Goal: Task Accomplishment & Management: Use online tool/utility

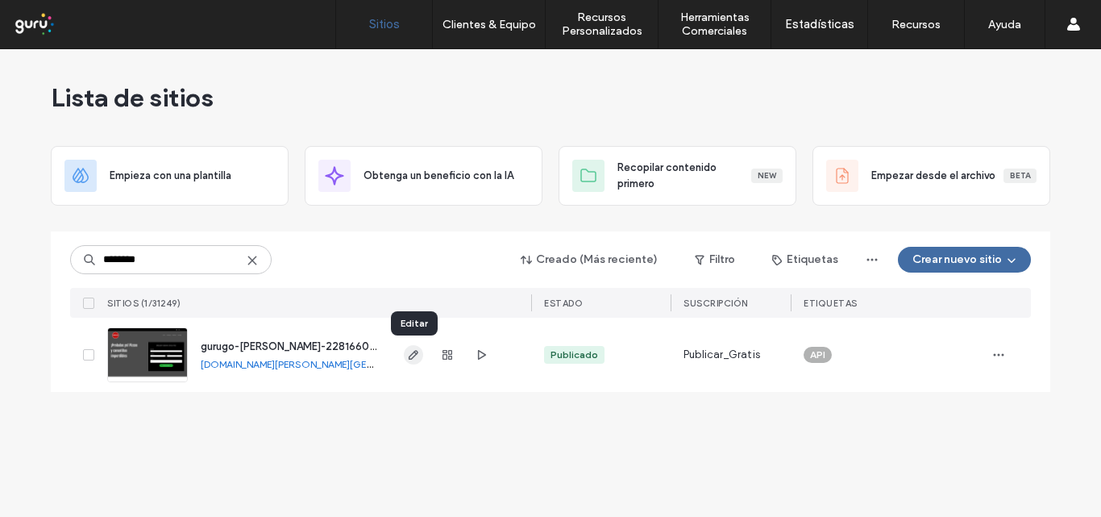
type input "********"
click at [413, 359] on icon "button" at bounding box center [413, 354] width 13 height 13
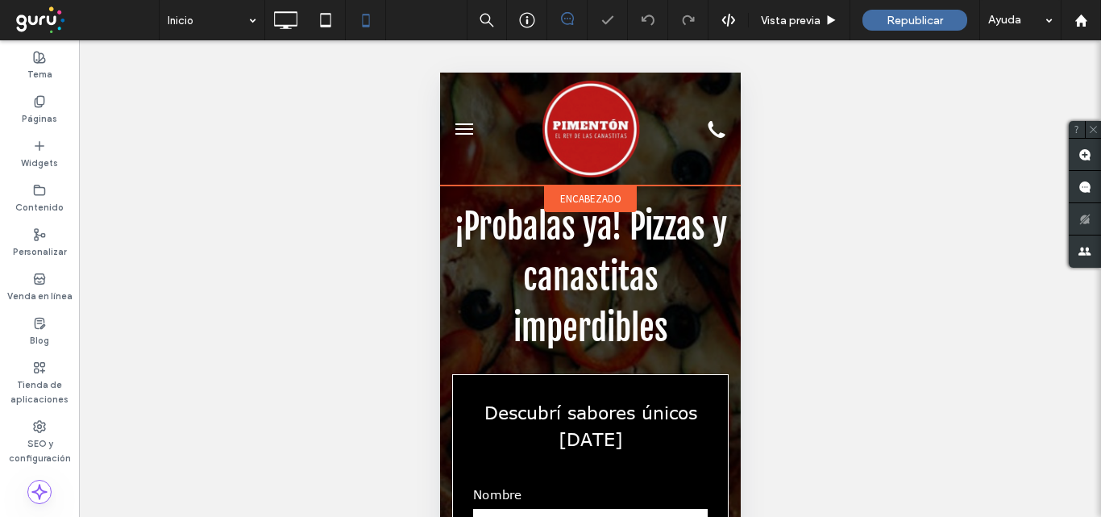
click at [587, 196] on span "encabezado" at bounding box center [589, 199] width 61 height 14
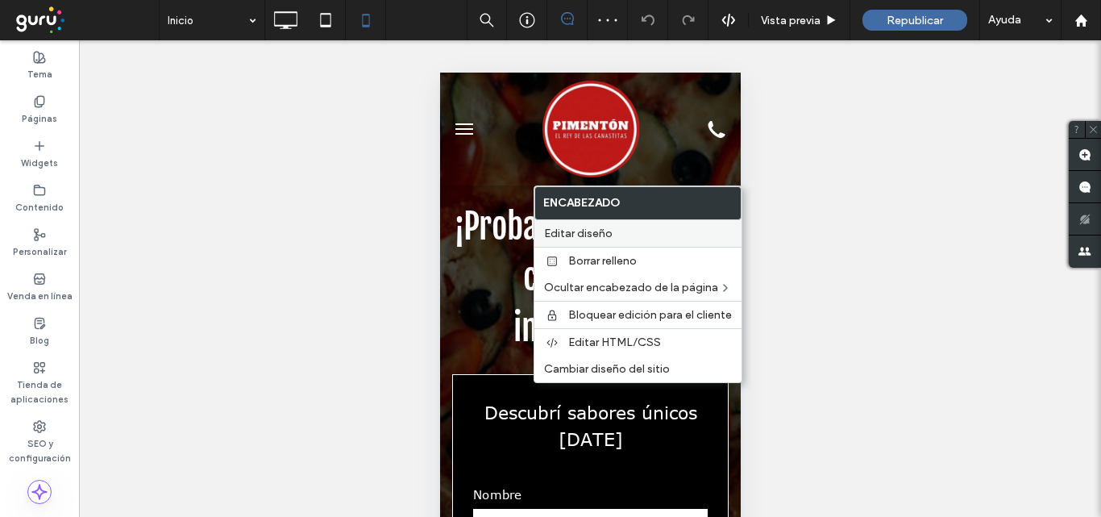
click at [655, 234] on label "Editar diseño" at bounding box center [638, 233] width 188 height 14
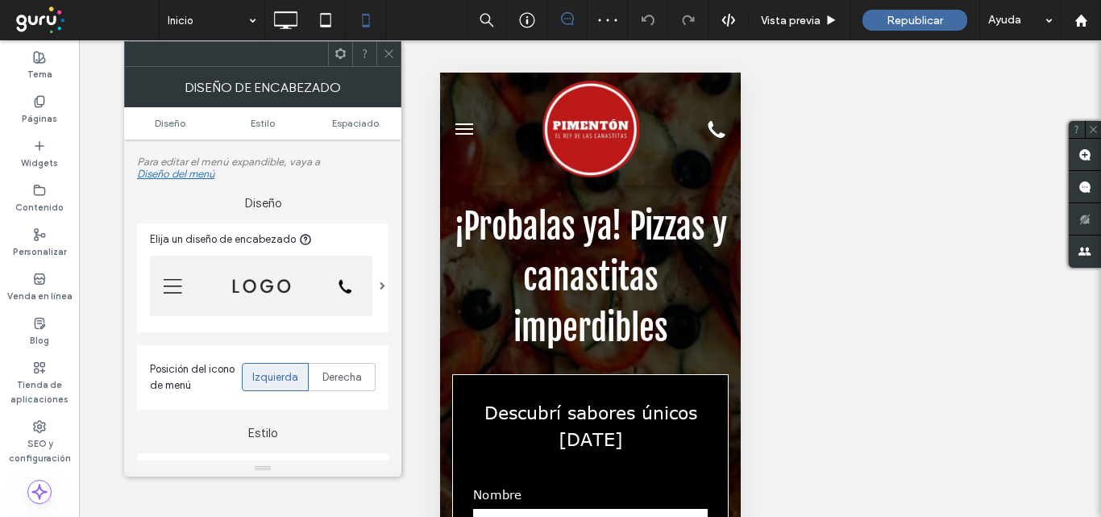
click at [373, 301] on div at bounding box center [271, 285] width 242 height 77
click at [380, 289] on span at bounding box center [383, 285] width 6 height 8
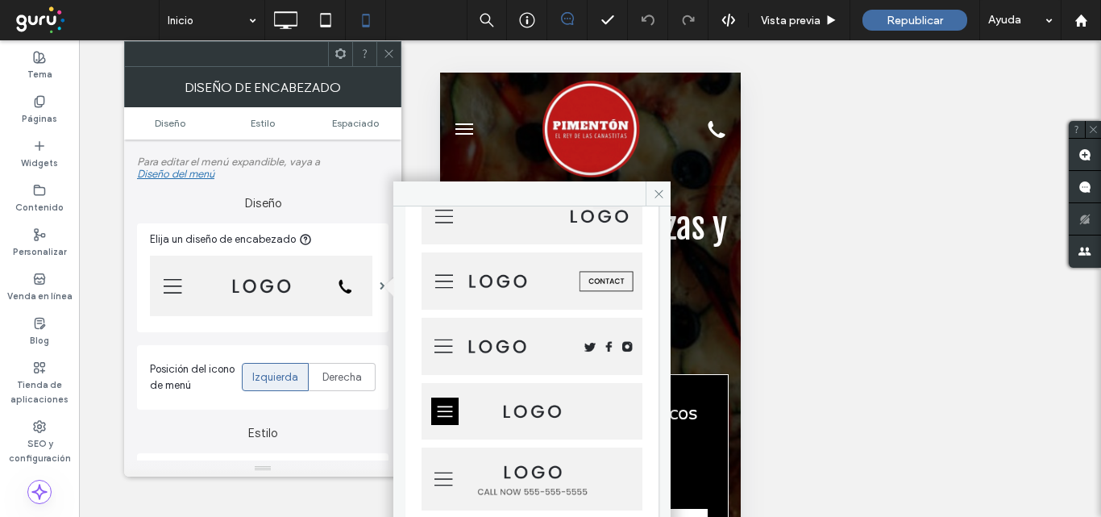
click at [586, 351] on img at bounding box center [531, 345] width 221 height 57
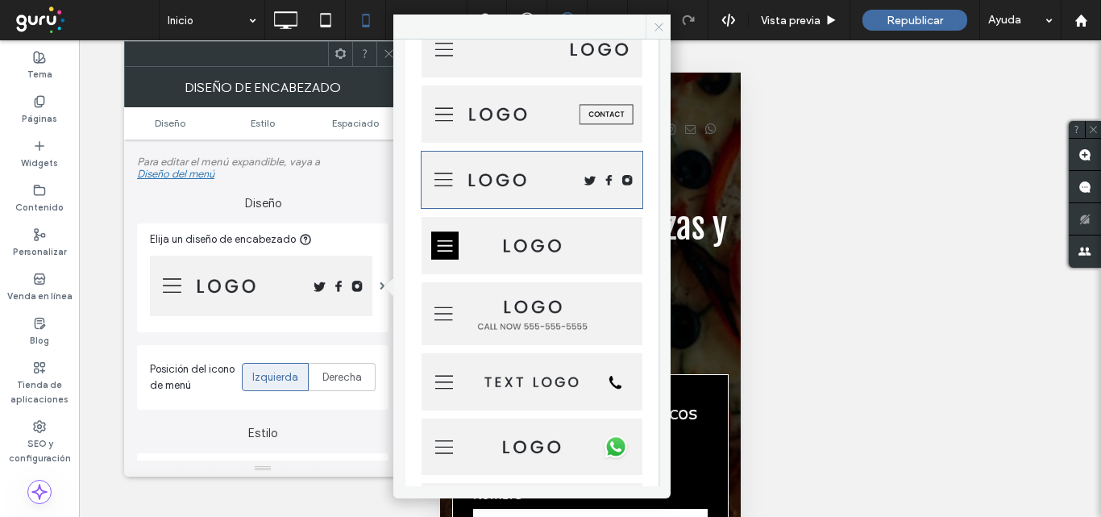
click at [658, 28] on icon at bounding box center [659, 27] width 12 height 12
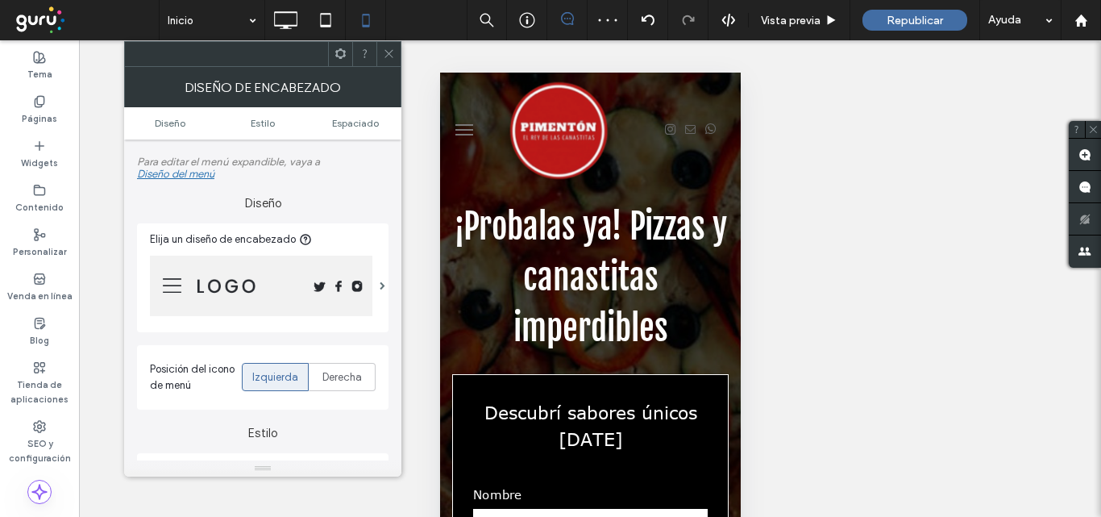
click at [387, 53] on icon at bounding box center [389, 54] width 12 height 12
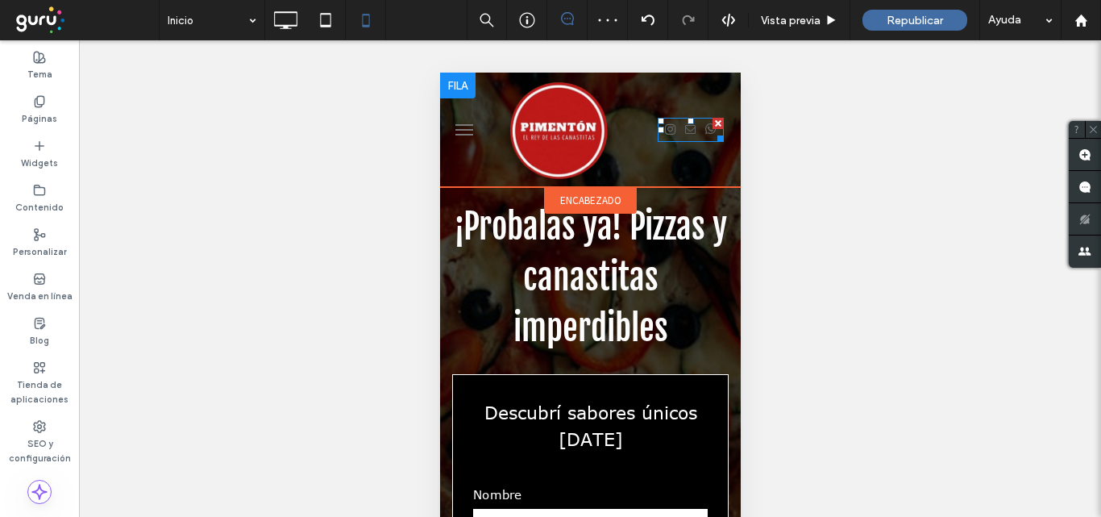
click at [689, 134] on div at bounding box center [690, 130] width 56 height 24
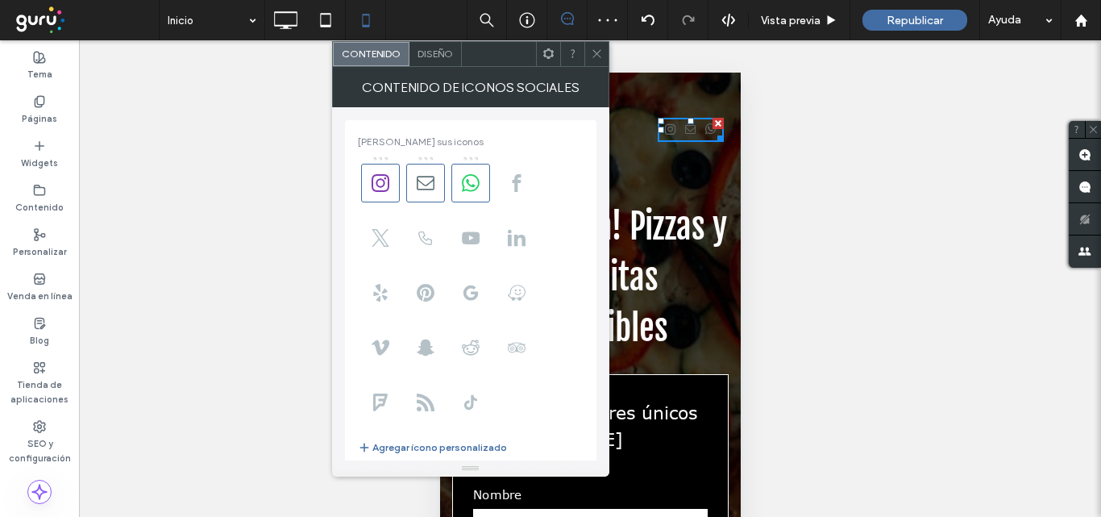
type input "**********"
click at [434, 58] on span "Diseño" at bounding box center [434, 54] width 35 height 12
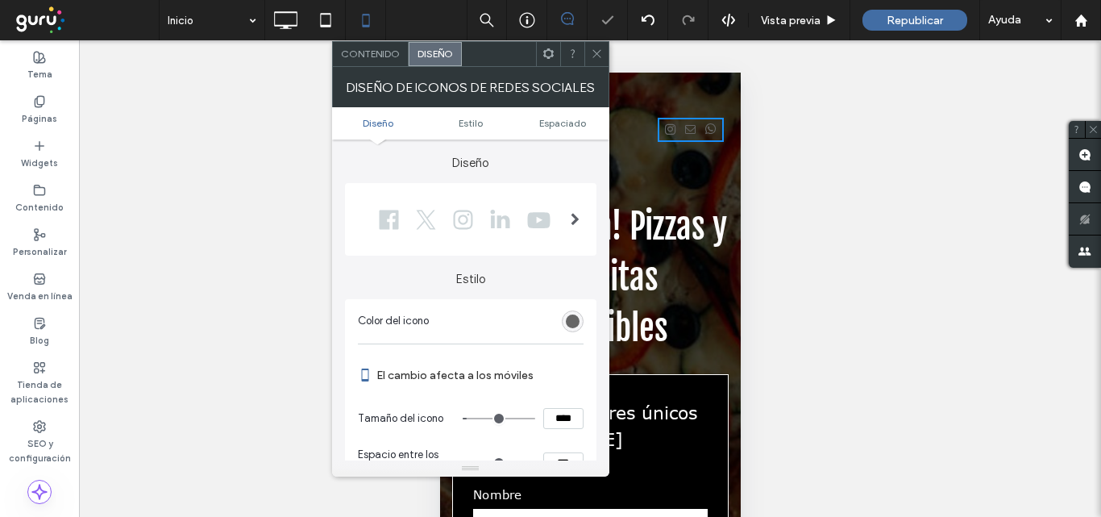
click at [542, 235] on div at bounding box center [465, 219] width 214 height 40
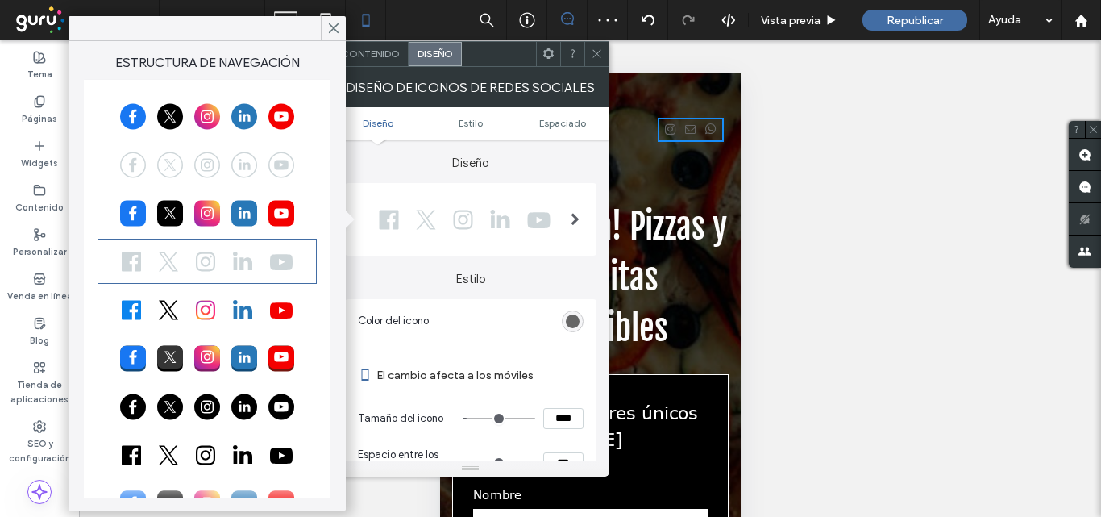
click at [236, 125] on div at bounding box center [207, 116] width 214 height 40
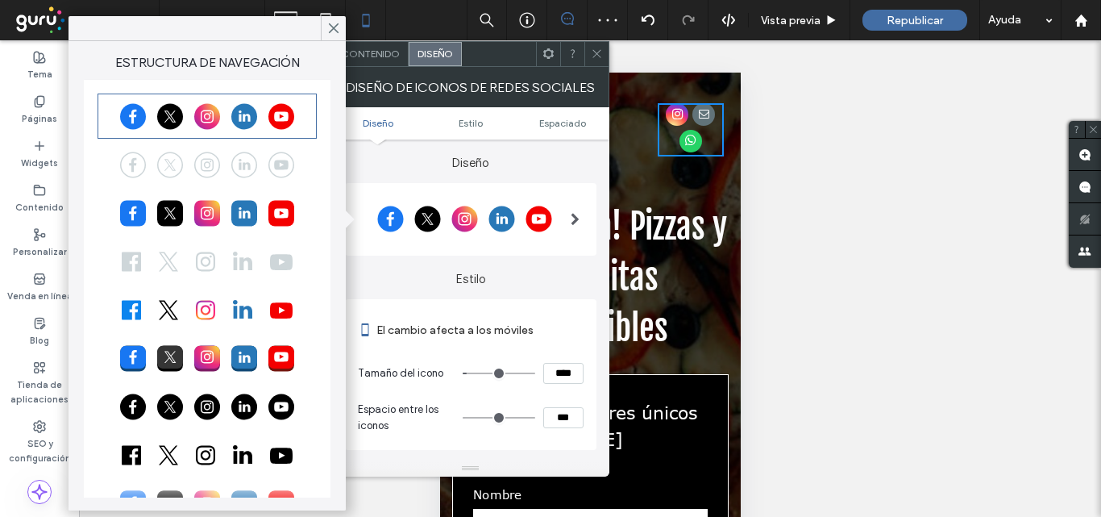
click at [233, 214] on div at bounding box center [207, 213] width 214 height 40
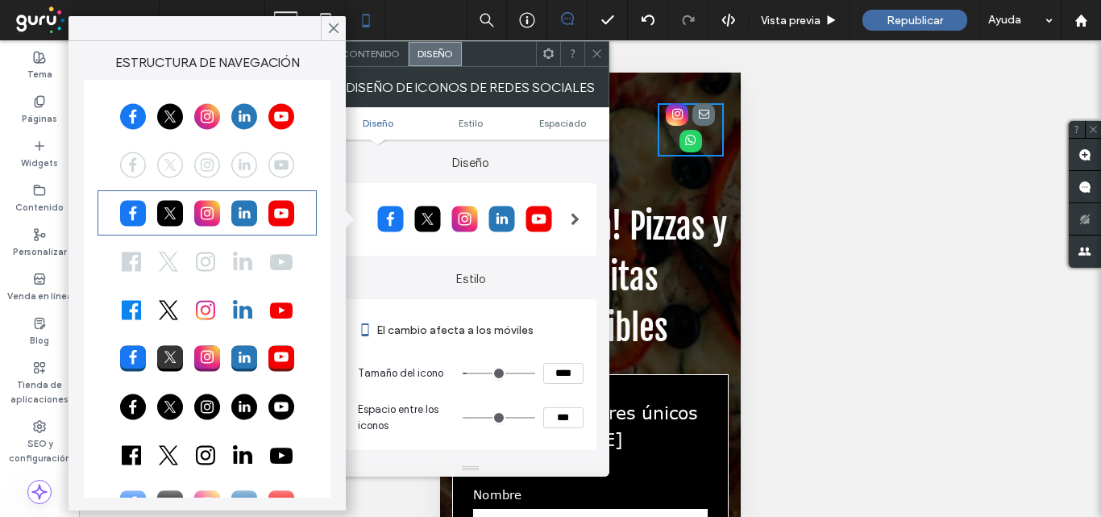
click at [229, 401] on div at bounding box center [207, 406] width 214 height 40
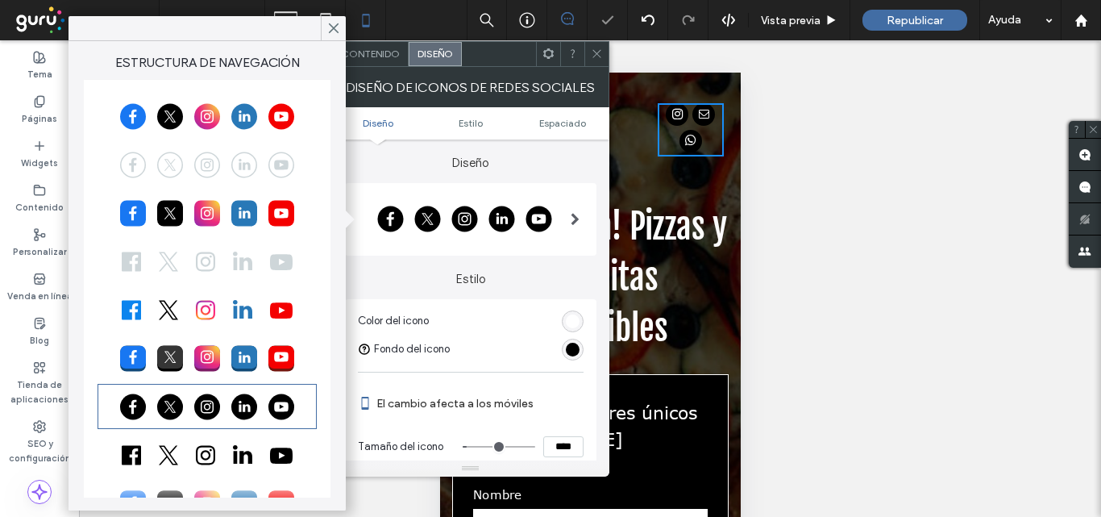
click at [600, 58] on icon at bounding box center [597, 54] width 12 height 12
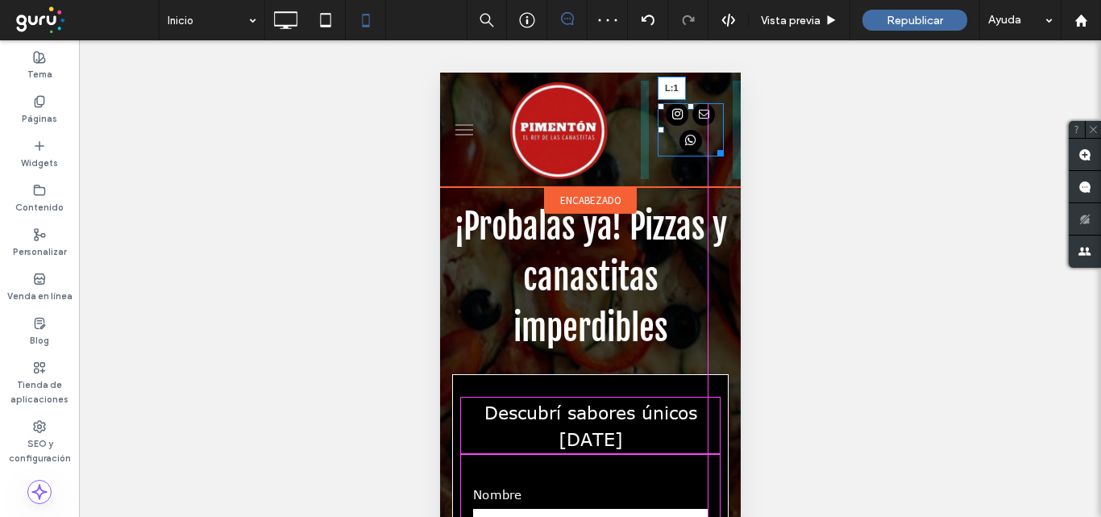
drag, startPoint x: 649, startPoint y: 127, endPoint x: 1088, endPoint y: 204, distance: 445.8
click at [640, 128] on div "L:1" at bounding box center [690, 130] width 100 height 98
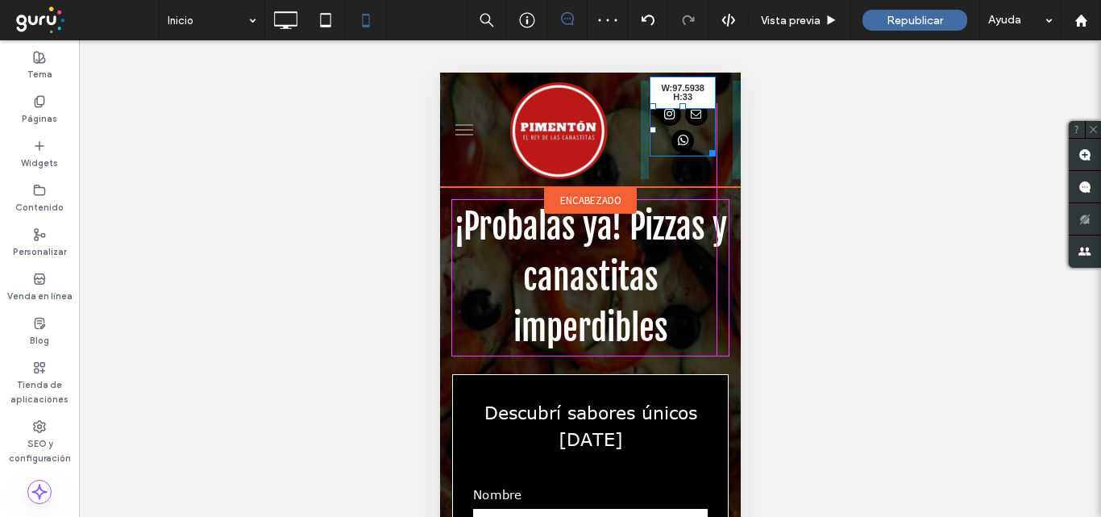
drag, startPoint x: 701, startPoint y: 147, endPoint x: 1154, endPoint y: 225, distance: 459.4
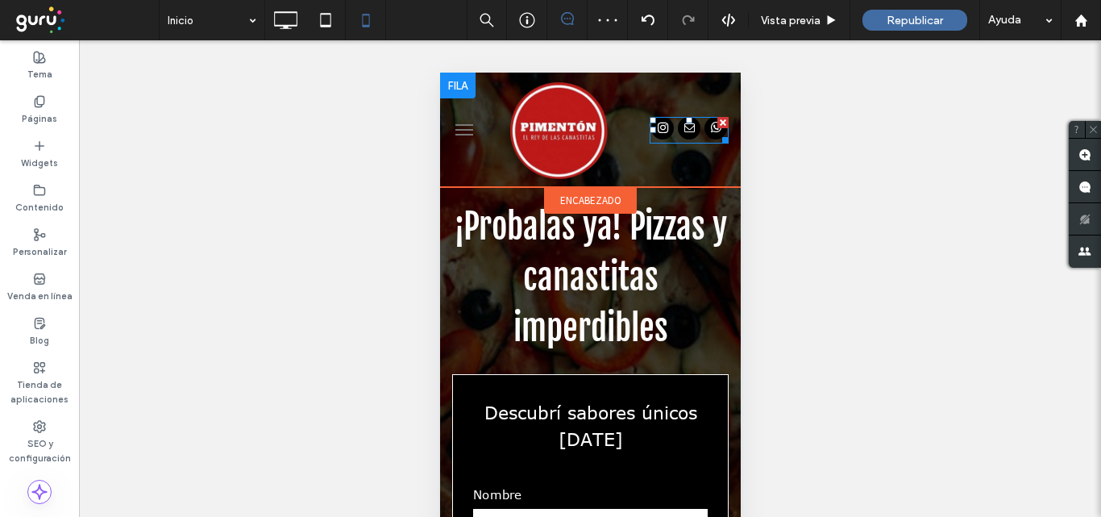
click at [677, 127] on span "email" at bounding box center [688, 128] width 23 height 23
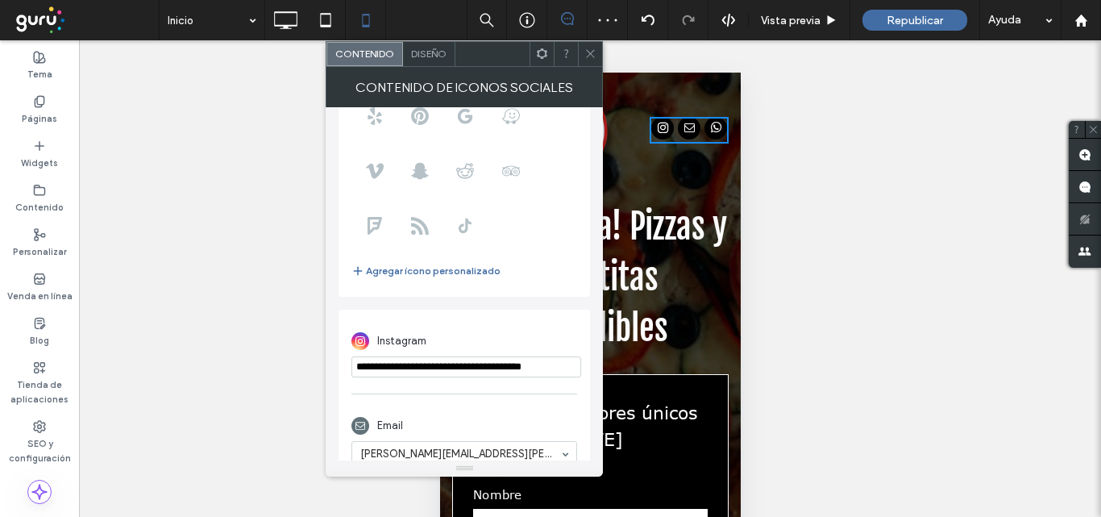
scroll to position [285, 0]
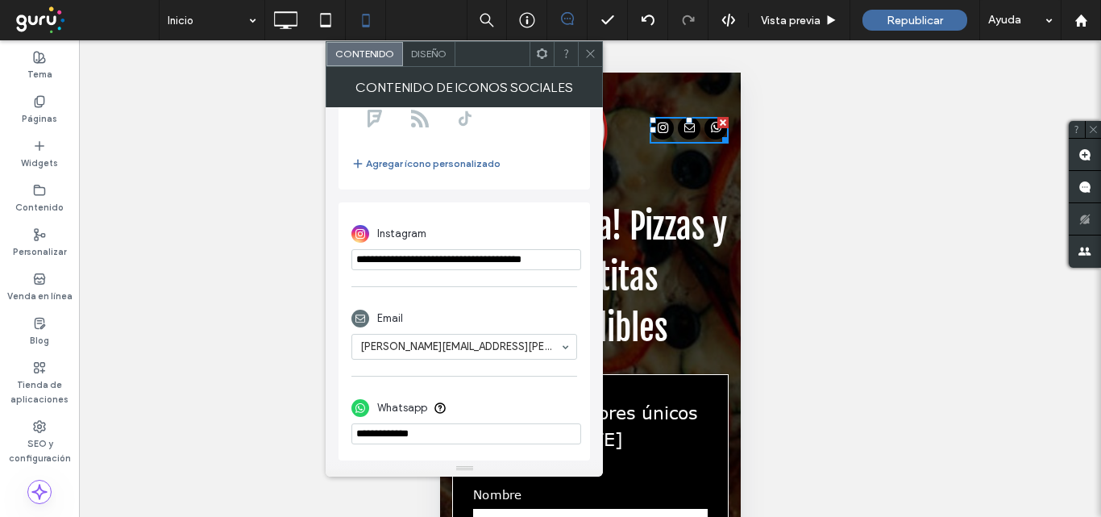
click at [426, 61] on div "Diseño" at bounding box center [429, 54] width 52 height 24
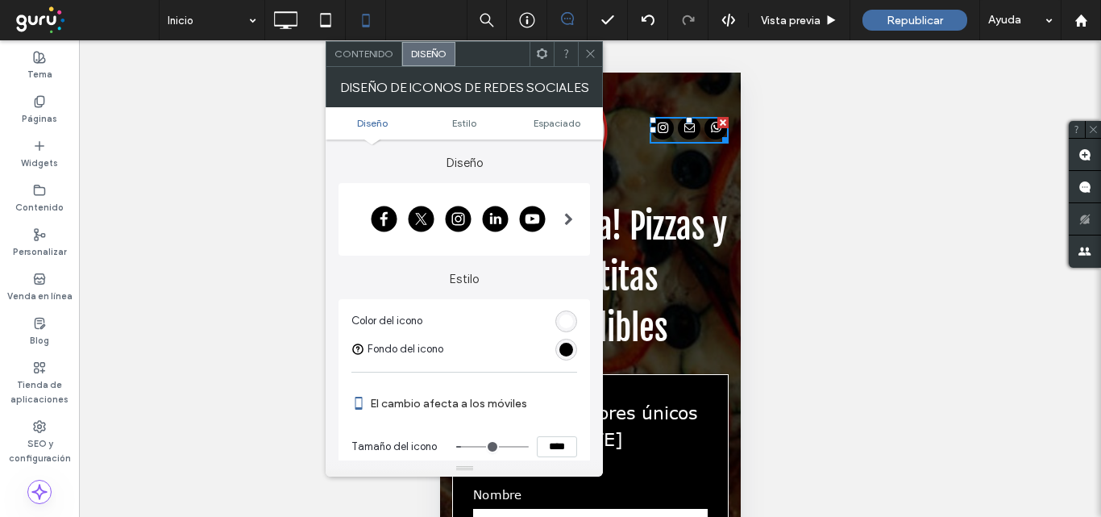
click at [360, 53] on span "Contenido" at bounding box center [363, 54] width 59 height 12
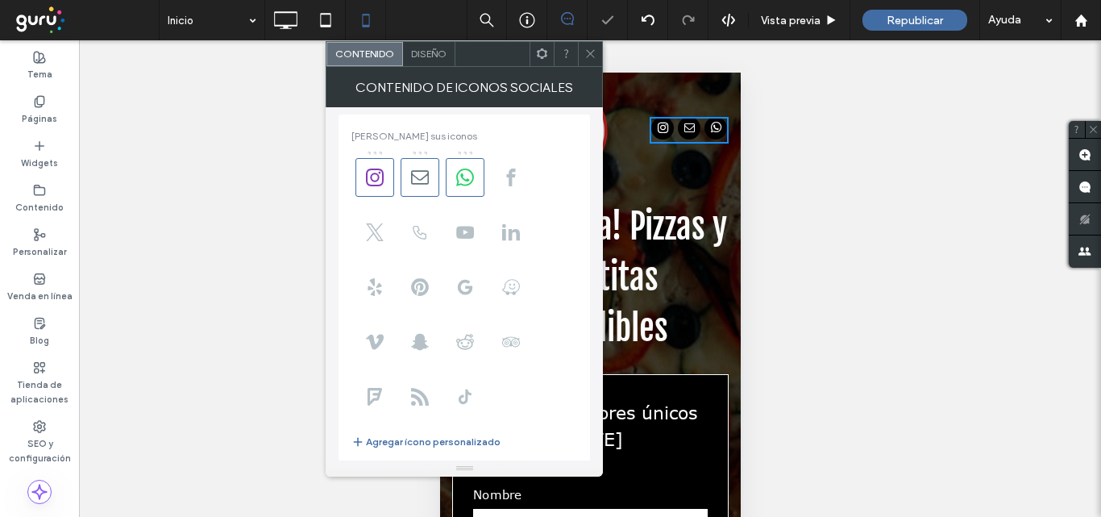
scroll to position [0, 0]
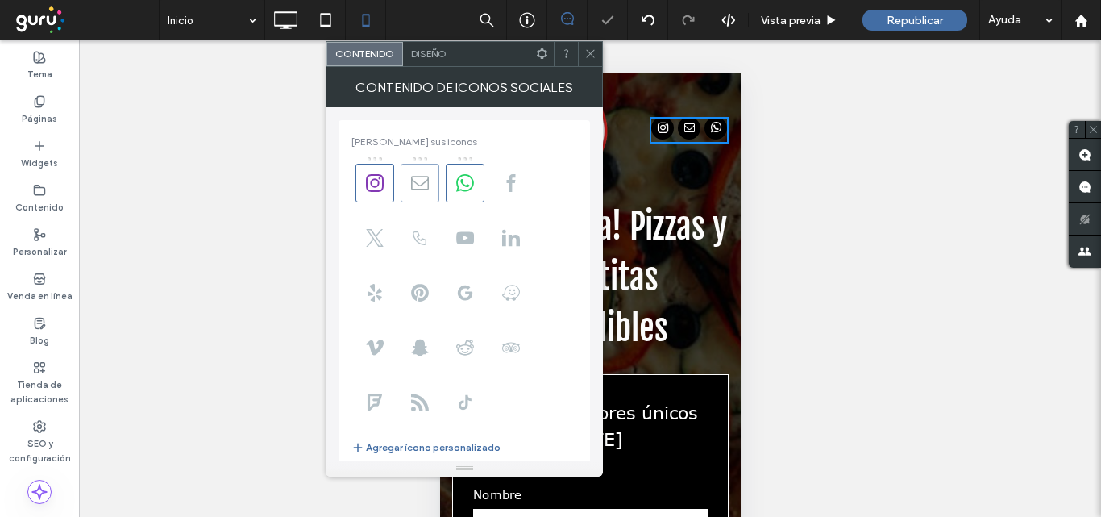
click at [423, 192] on span at bounding box center [419, 183] width 39 height 39
click at [591, 56] on icon at bounding box center [590, 54] width 12 height 12
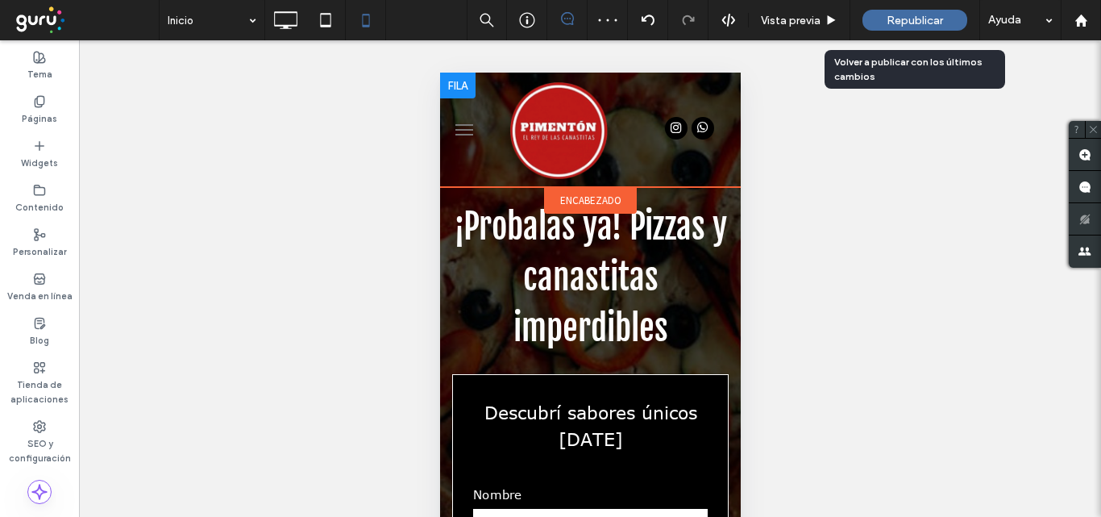
click at [893, 21] on span "Republicar" at bounding box center [914, 21] width 56 height 14
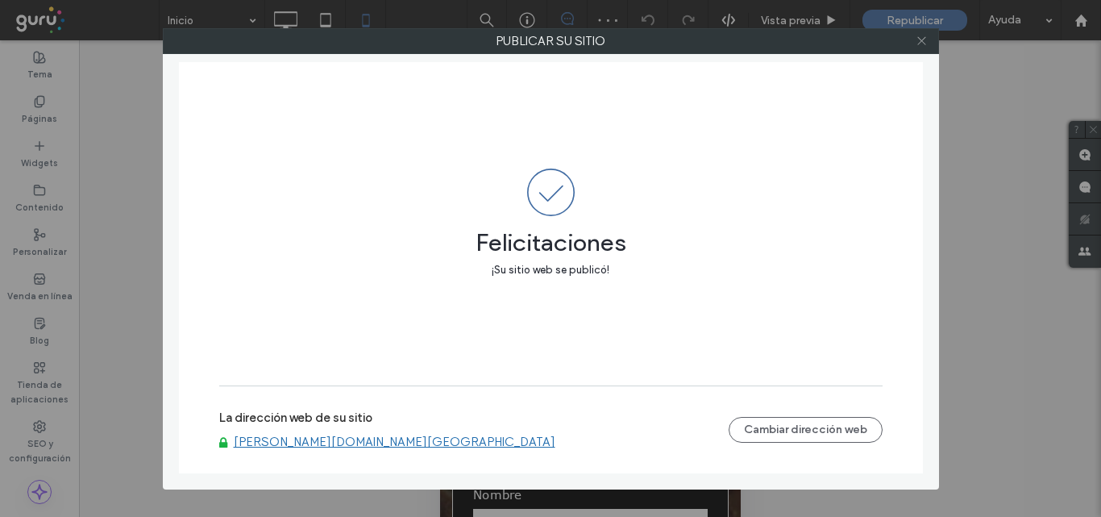
click at [923, 42] on use at bounding box center [921, 41] width 8 height 8
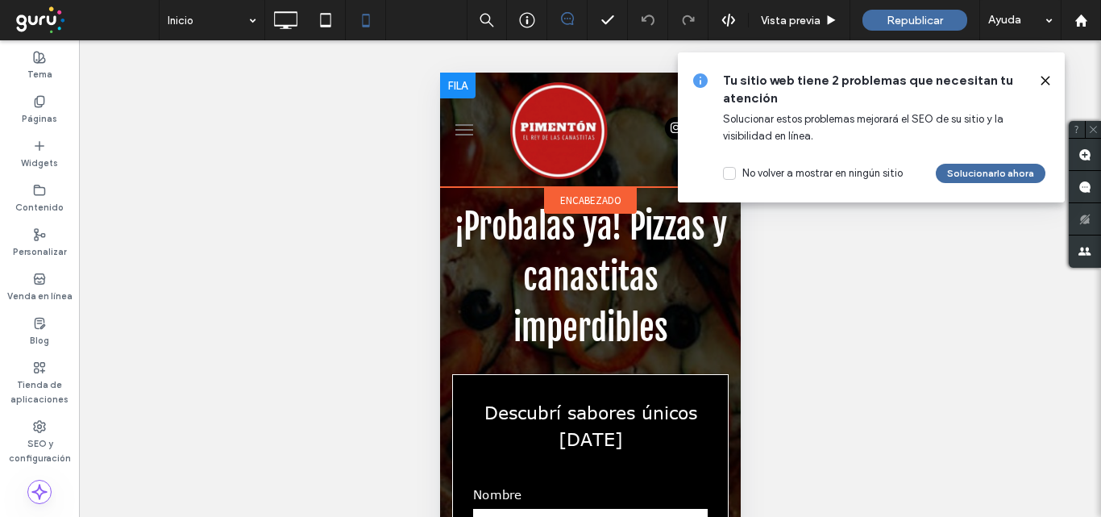
click at [1044, 75] on icon at bounding box center [1045, 80] width 13 height 13
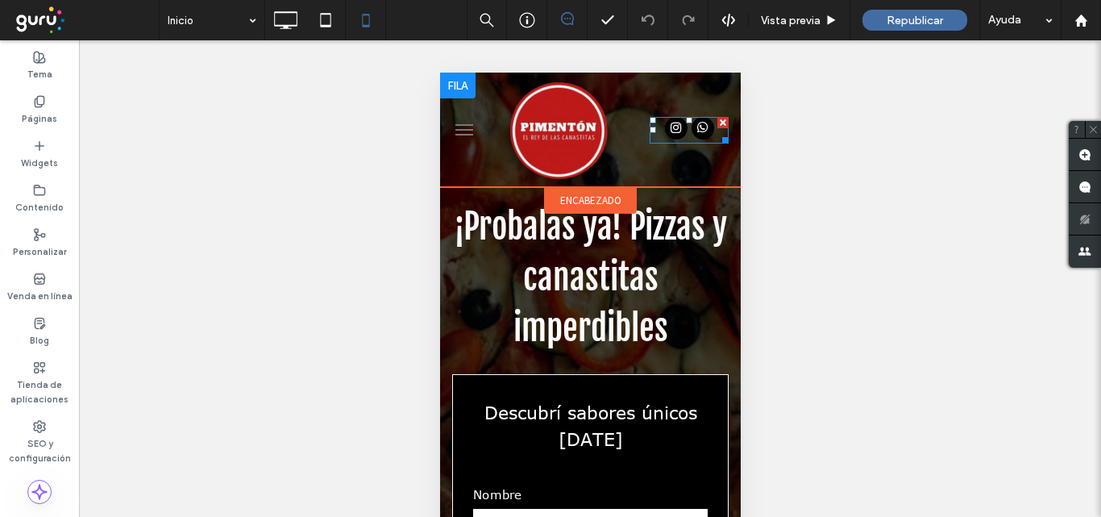
click at [681, 135] on div at bounding box center [688, 130] width 49 height 27
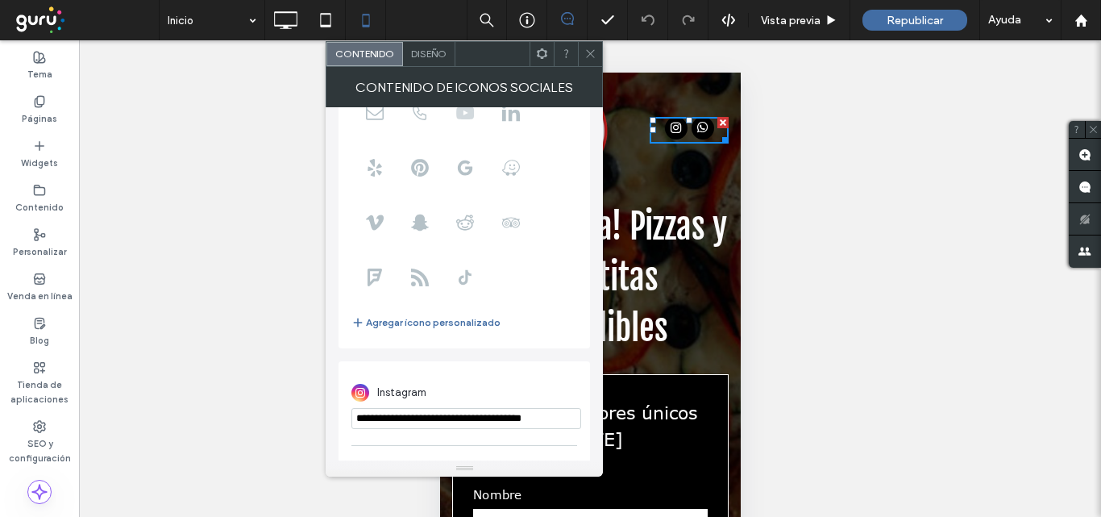
scroll to position [196, 0]
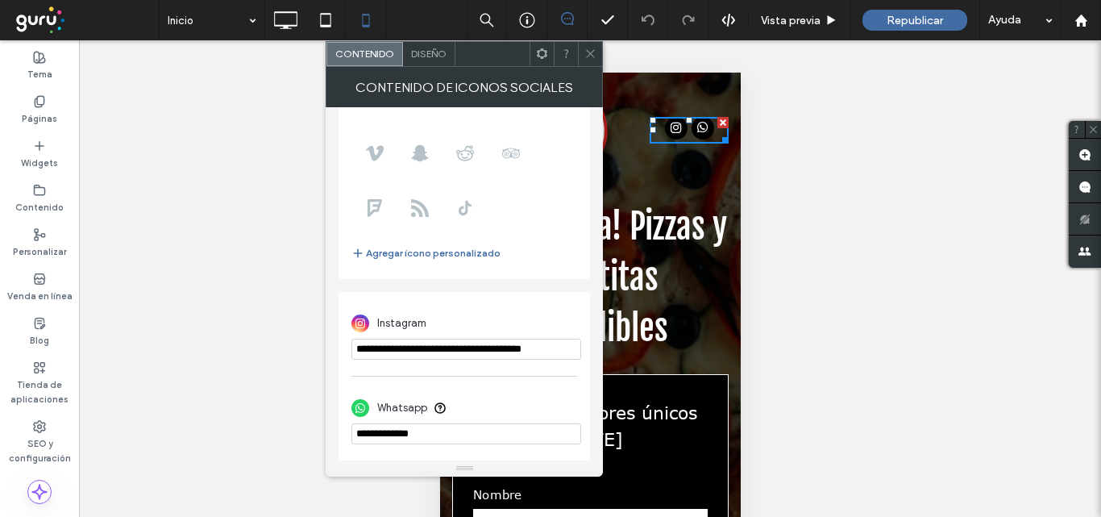
click at [587, 60] on span at bounding box center [590, 54] width 12 height 24
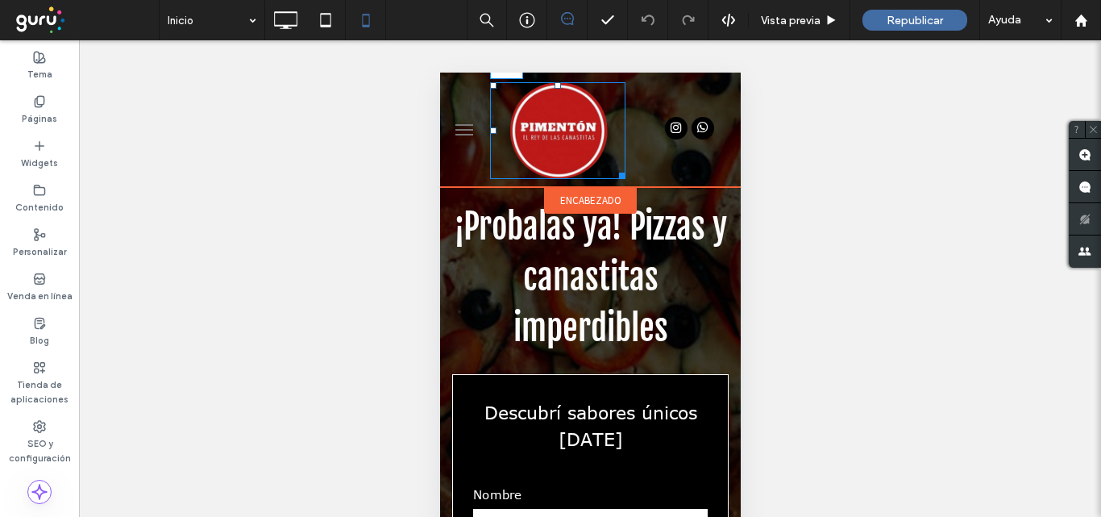
drag, startPoint x: 492, startPoint y: 130, endPoint x: 515, endPoint y: 128, distance: 23.4
click at [515, 128] on div "L:11" at bounding box center [556, 130] width 135 height 97
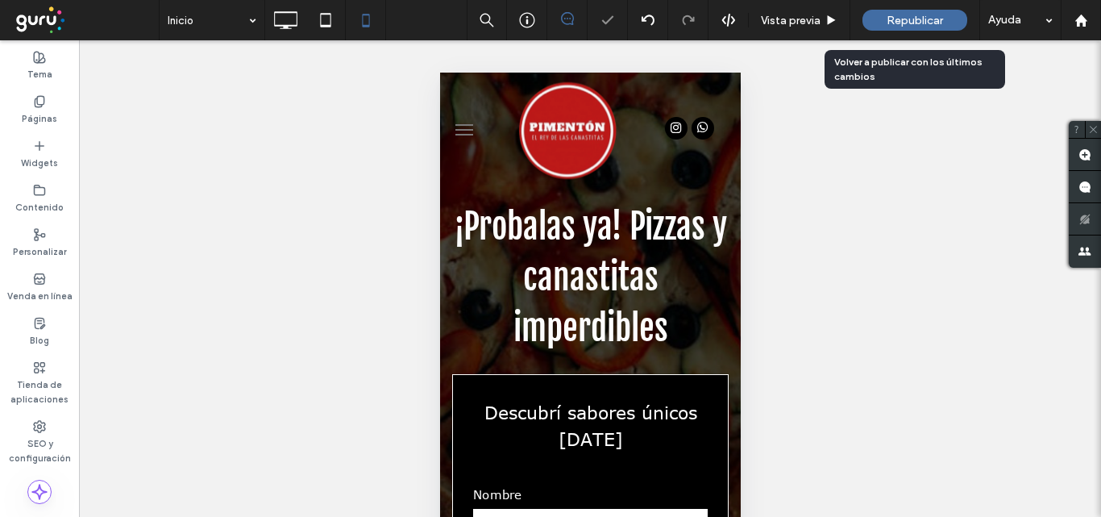
click at [936, 19] on span "Republicar" at bounding box center [914, 21] width 56 height 14
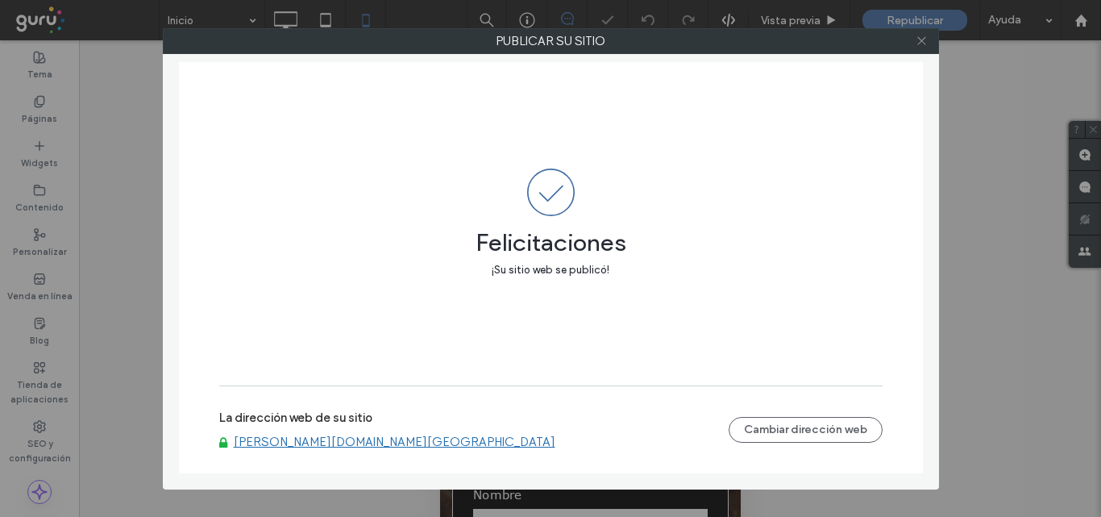
click at [922, 42] on icon at bounding box center [921, 41] width 12 height 12
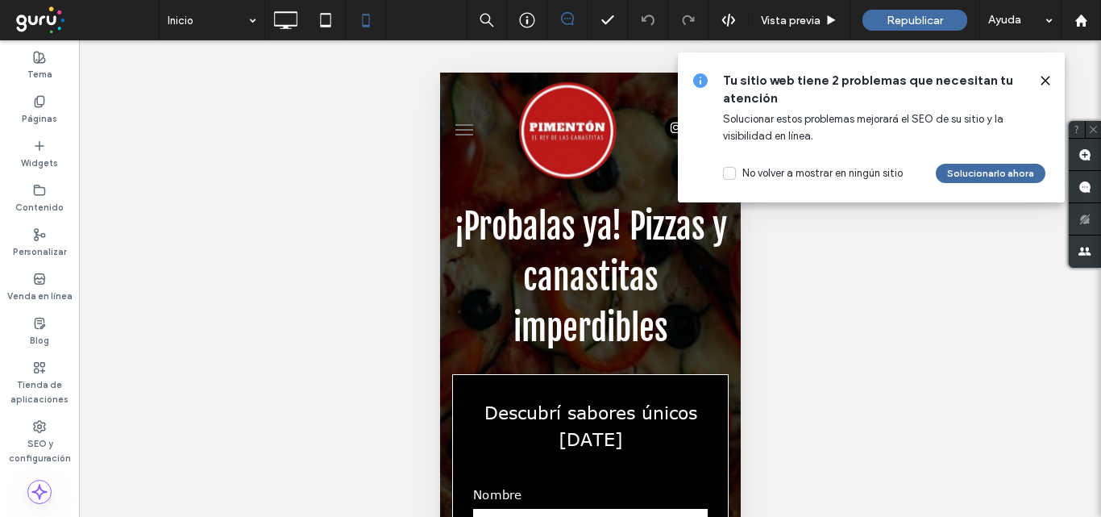
click at [1049, 81] on icon at bounding box center [1045, 80] width 13 height 13
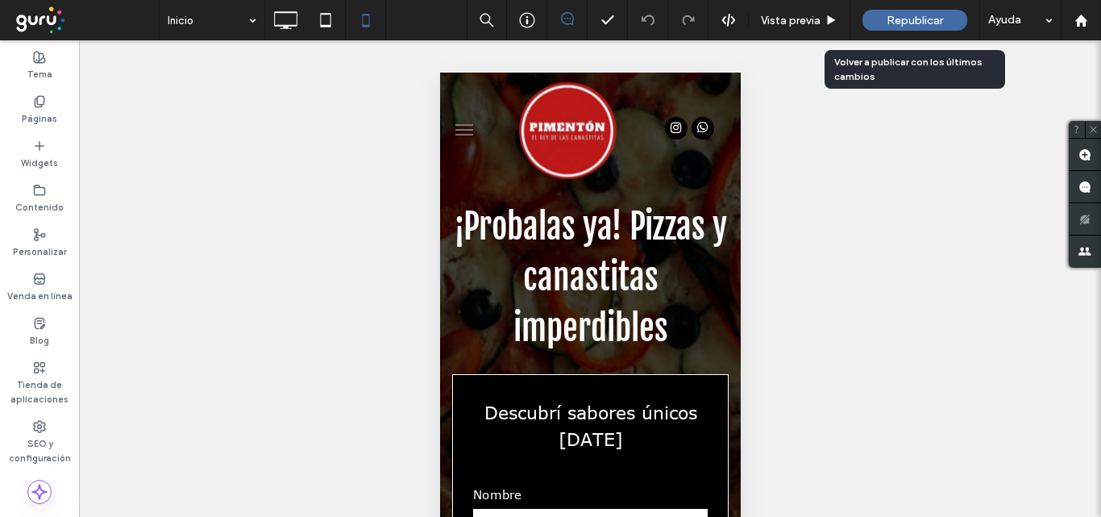
click at [888, 22] on span "Republicar" at bounding box center [914, 21] width 56 height 14
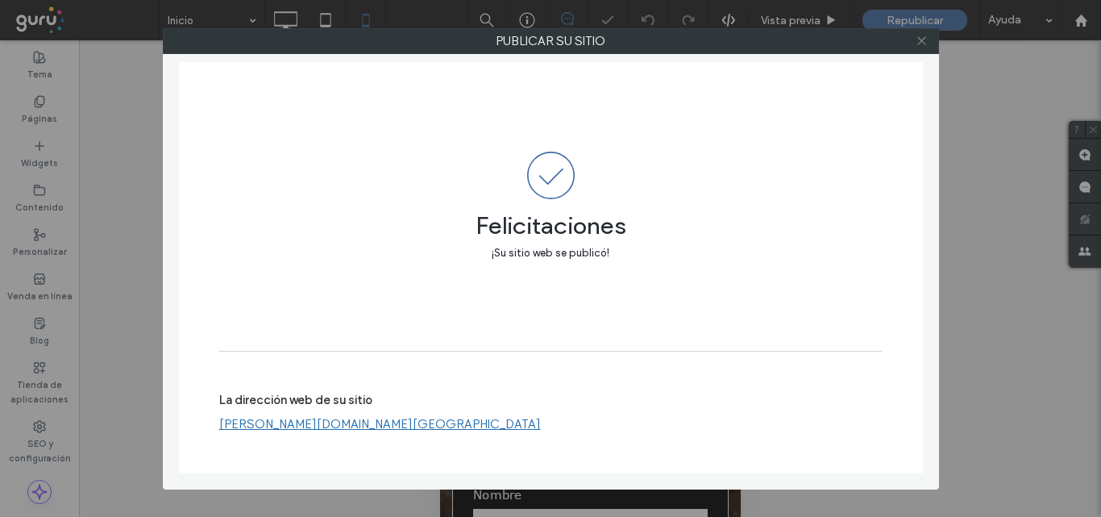
click at [919, 40] on icon at bounding box center [921, 41] width 12 height 12
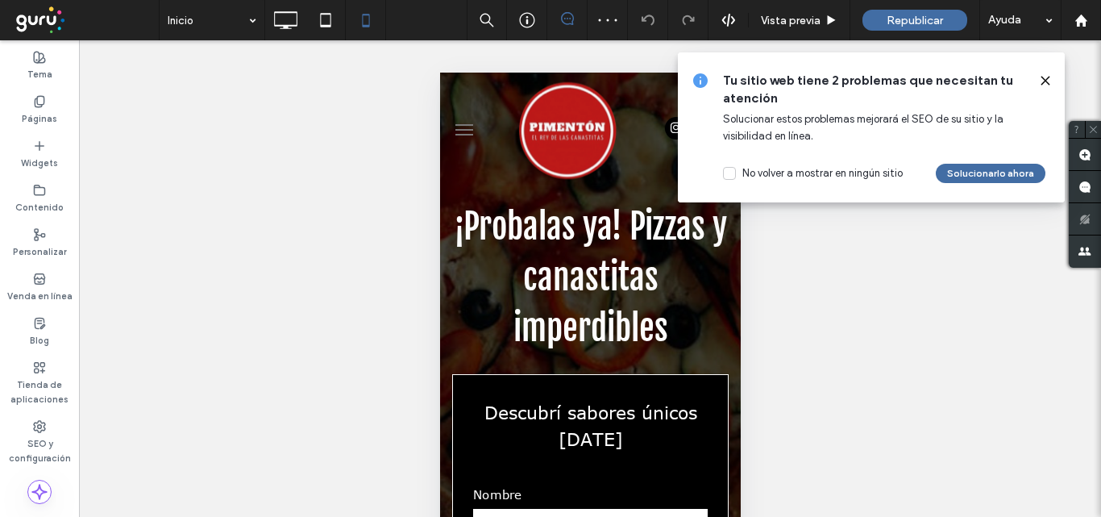
click at [1047, 75] on icon at bounding box center [1045, 80] width 13 height 13
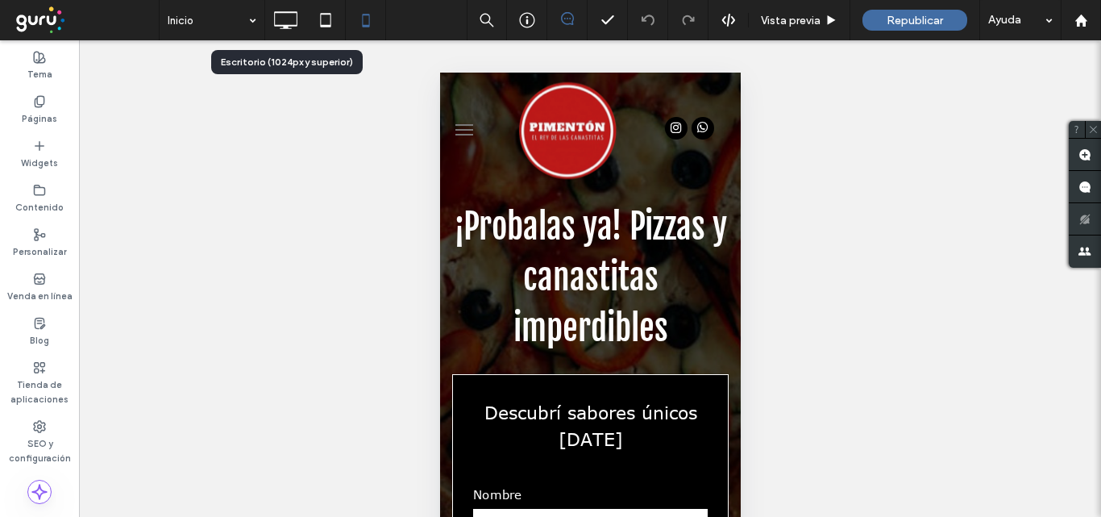
drag, startPoint x: 296, startPoint y: 24, endPoint x: 443, endPoint y: 73, distance: 155.2
click at [296, 23] on icon at bounding box center [285, 20] width 32 height 32
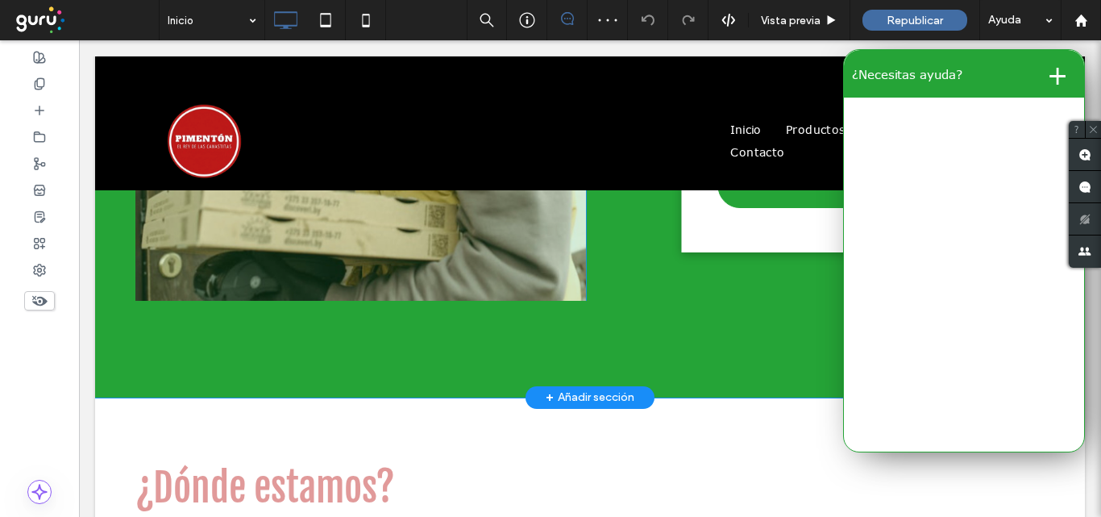
scroll to position [2417, 0]
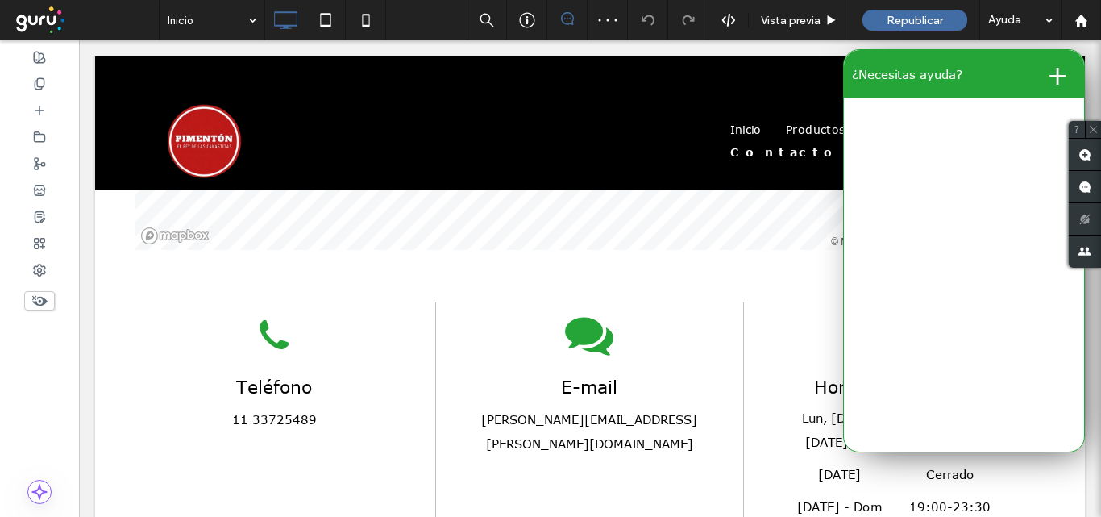
click at [1044, 77] on button "+" at bounding box center [1057, 73] width 37 height 32
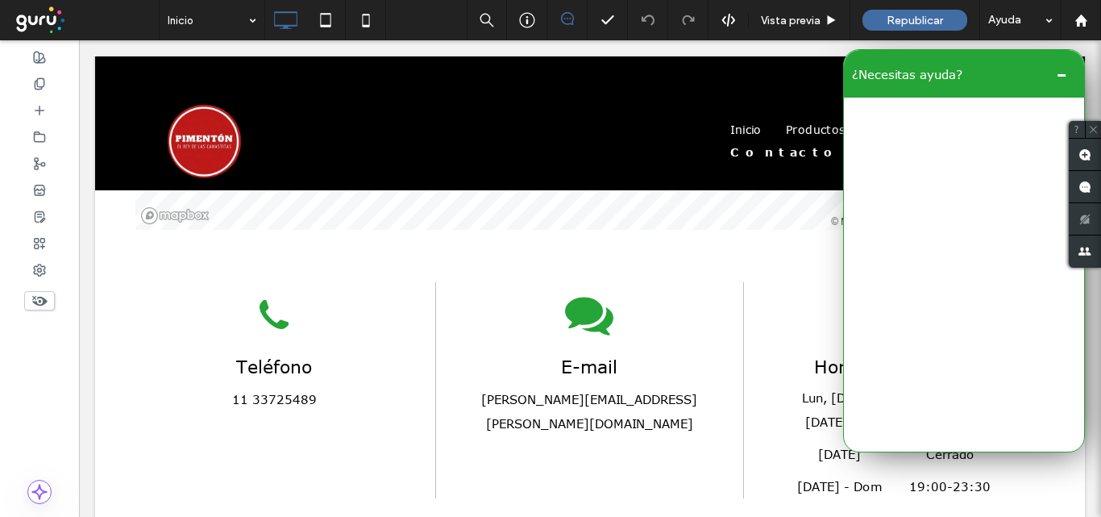
scroll to position [2579, 0]
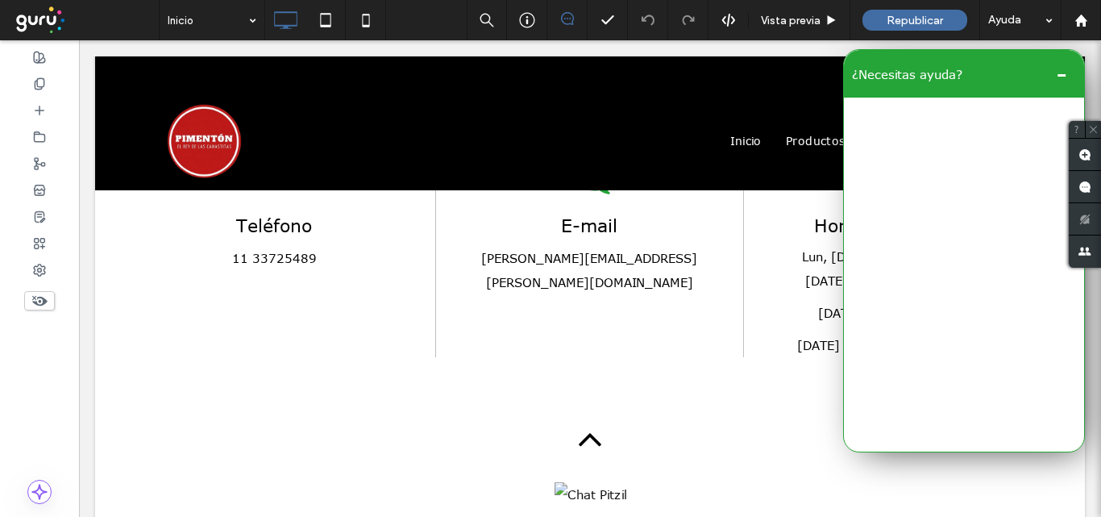
click at [1052, 72] on button "-" at bounding box center [1062, 73] width 28 height 32
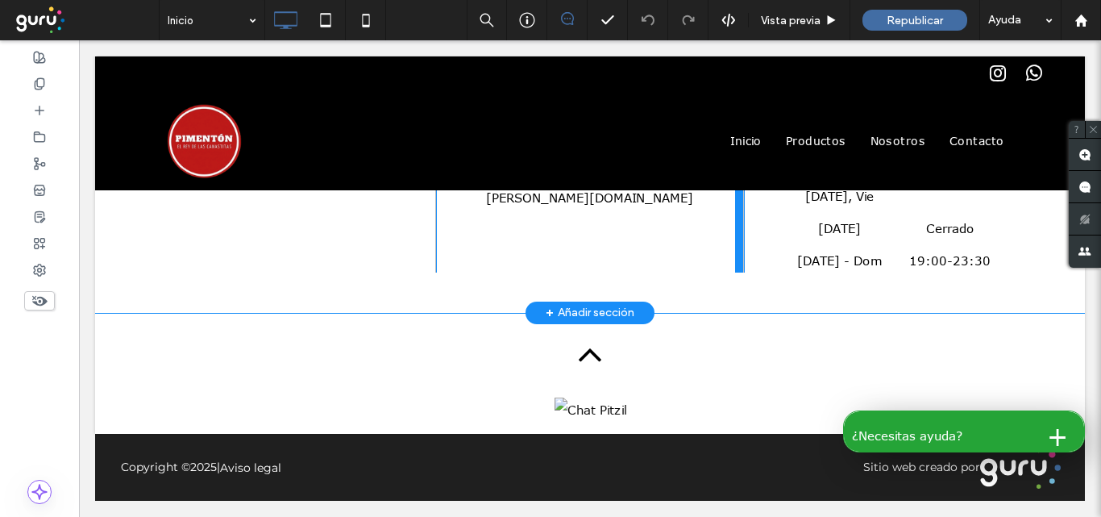
scroll to position [2446, 0]
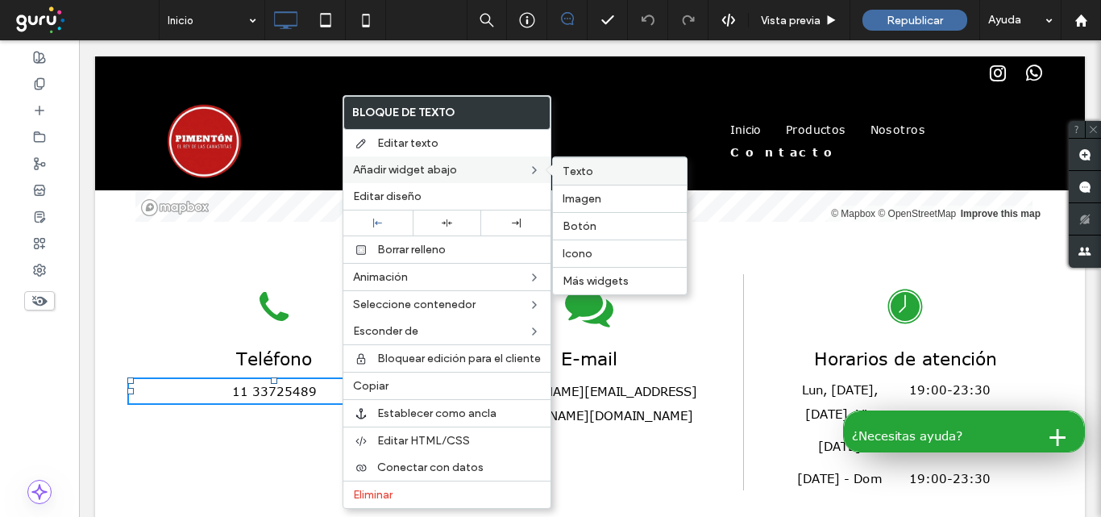
click at [558, 175] on div "Texto" at bounding box center [620, 170] width 134 height 27
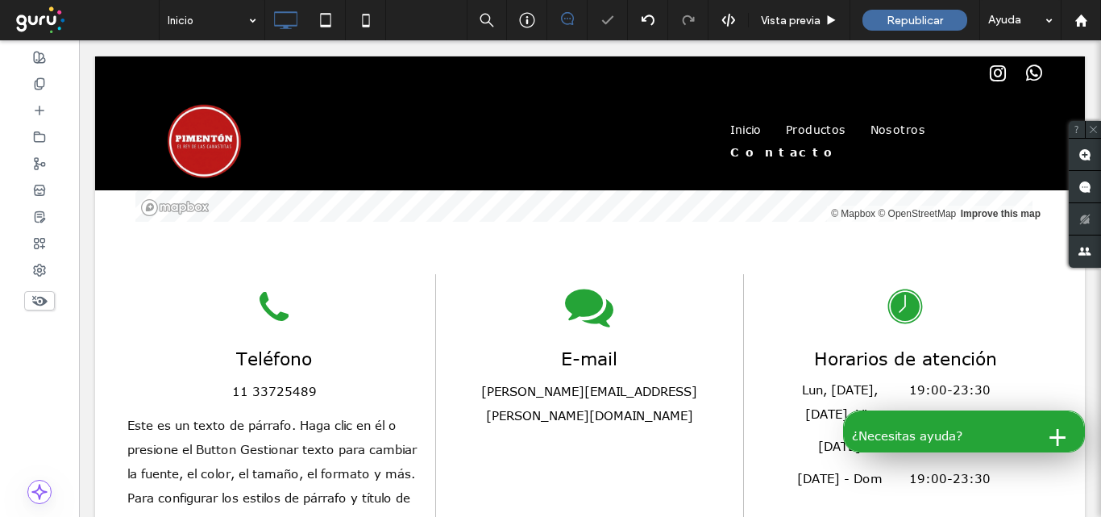
scroll to position [2652, 0]
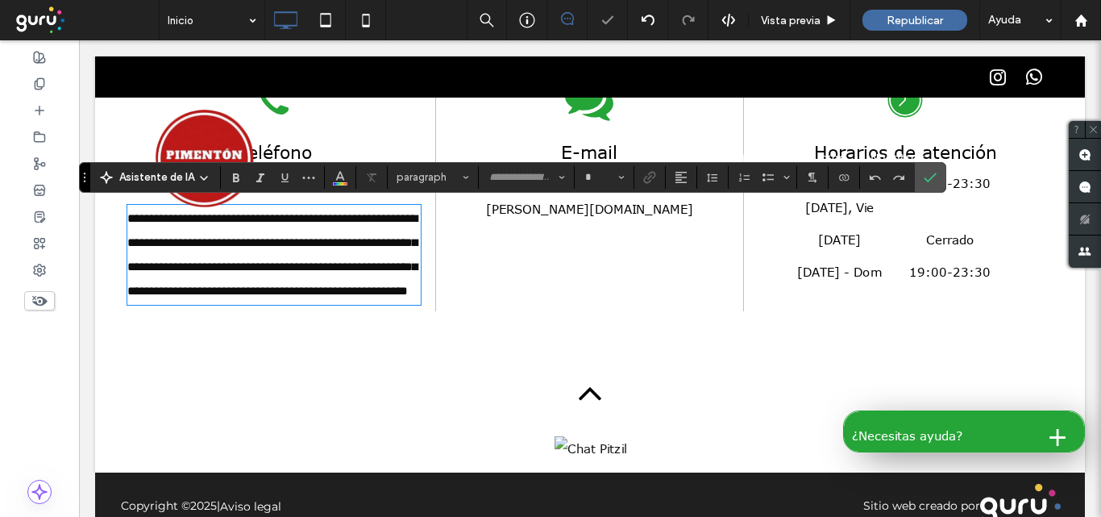
type input "*******"
type input "**"
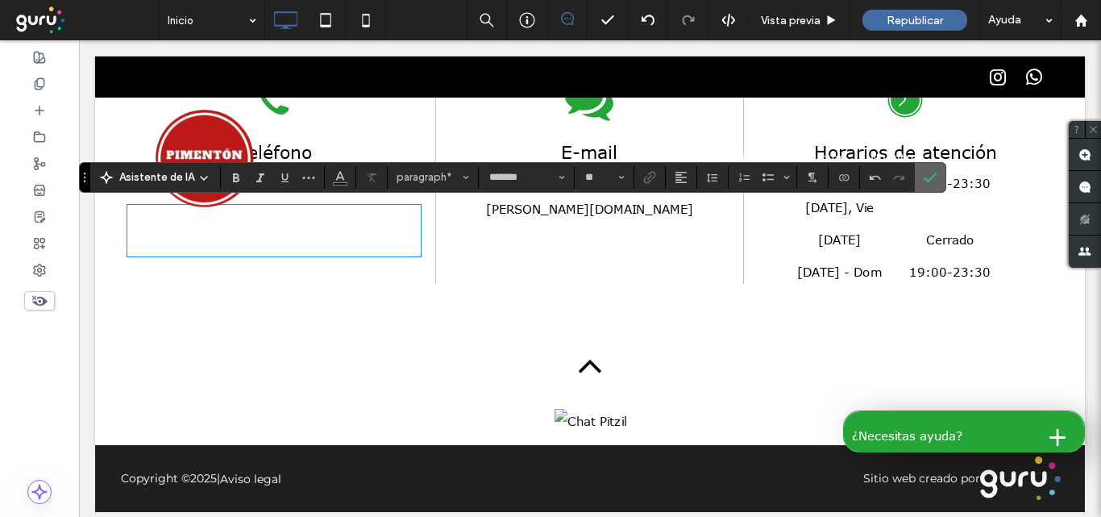
click at [919, 181] on label "Confirmar" at bounding box center [930, 177] width 24 height 29
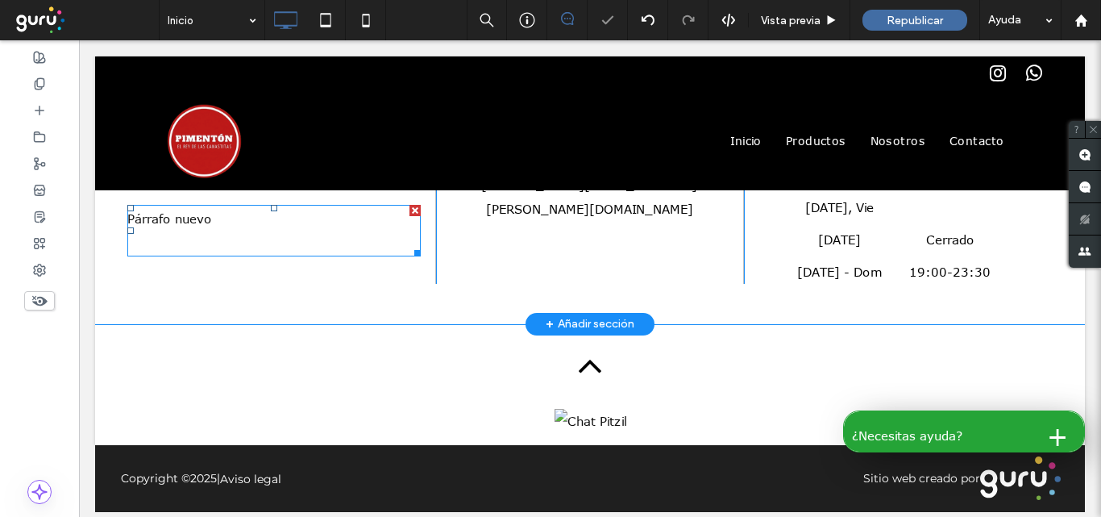
scroll to position [2571, 0]
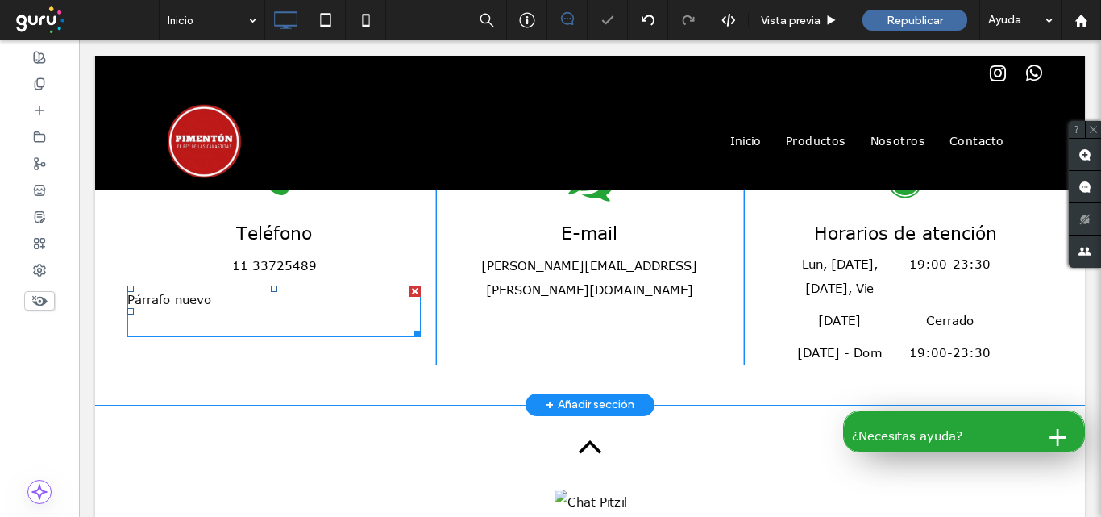
click at [248, 298] on p "Párrafo nuevo" at bounding box center [273, 299] width 293 height 24
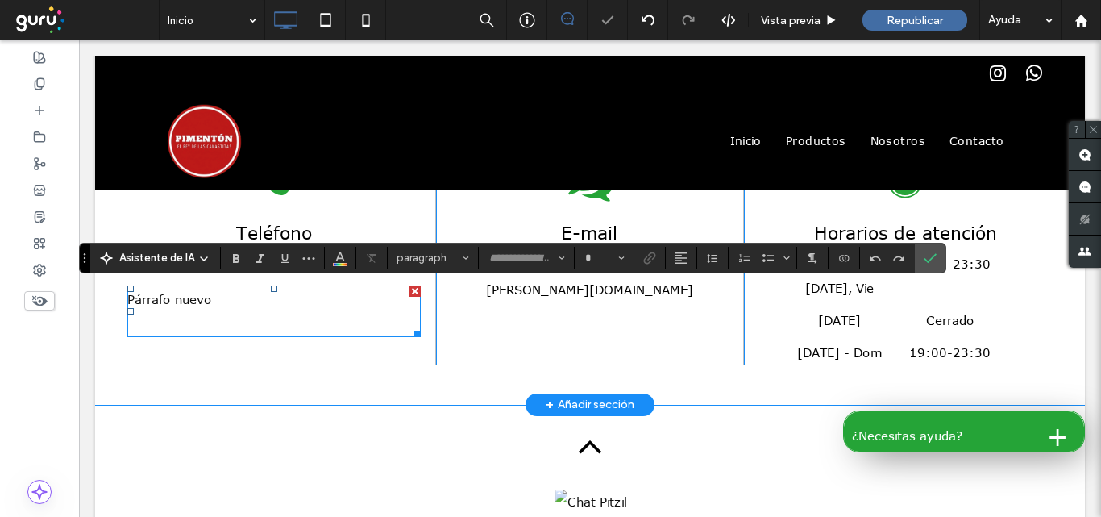
type input "*******"
type input "**"
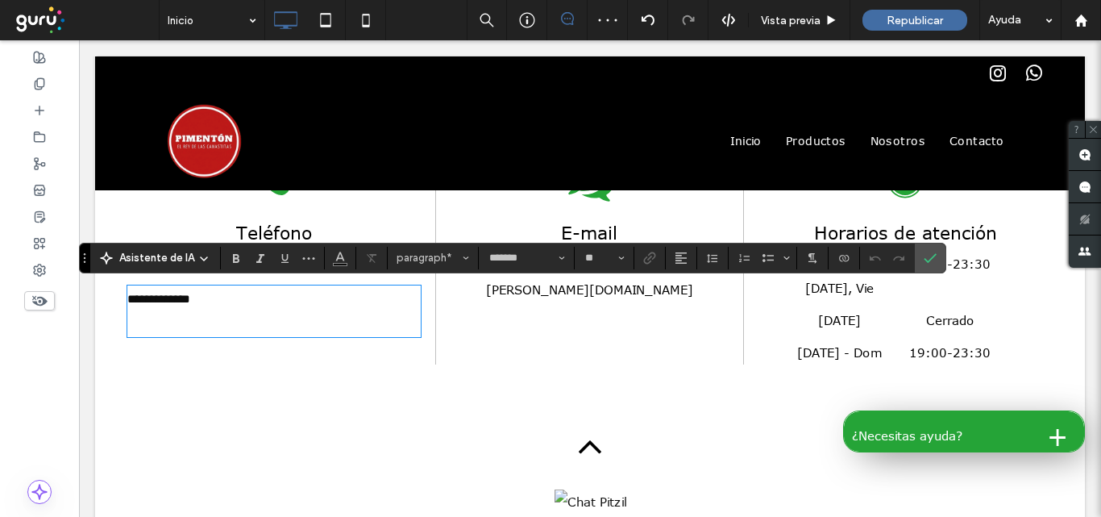
drag, startPoint x: 249, startPoint y: 301, endPoint x: 239, endPoint y: 302, distance: 9.8
click at [239, 302] on p "**********" at bounding box center [273, 299] width 293 height 24
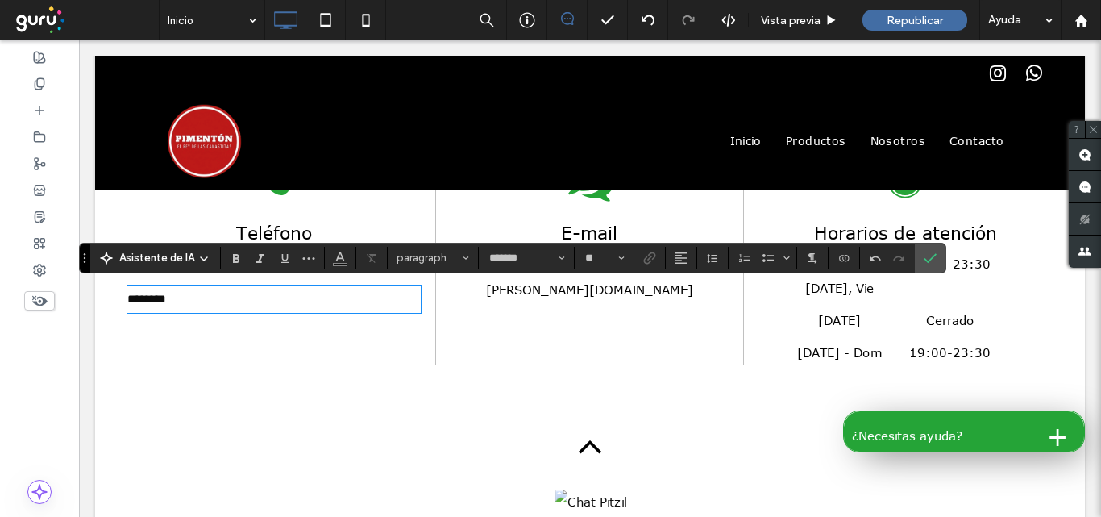
click at [129, 301] on span "********" at bounding box center [146, 299] width 39 height 12
click at [311, 307] on p "**********" at bounding box center [273, 299] width 293 height 24
click at [682, 259] on icon "Alineación" at bounding box center [680, 257] width 13 height 13
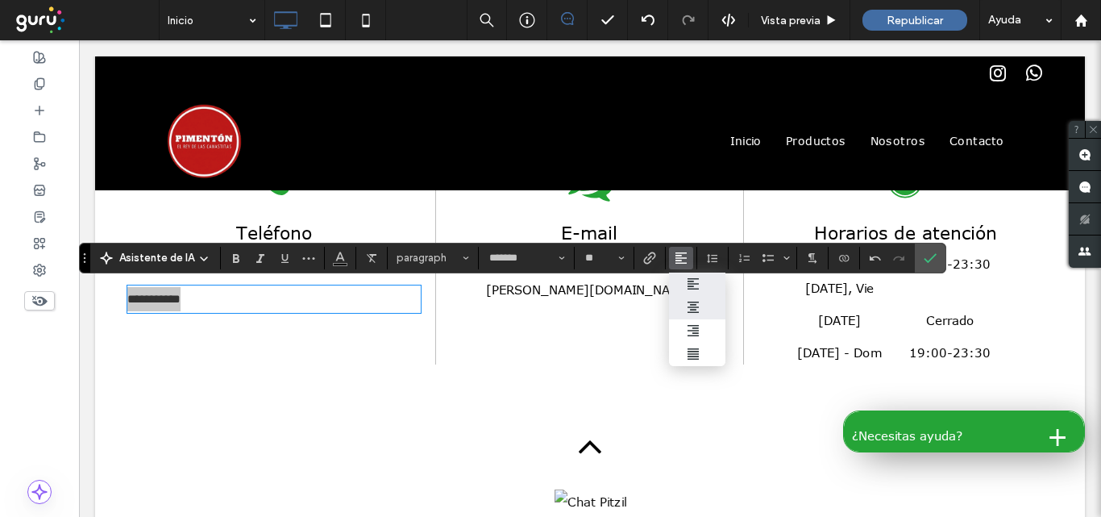
click at [703, 305] on div "ui.textEditor.alignment.center" at bounding box center [697, 307] width 21 height 13
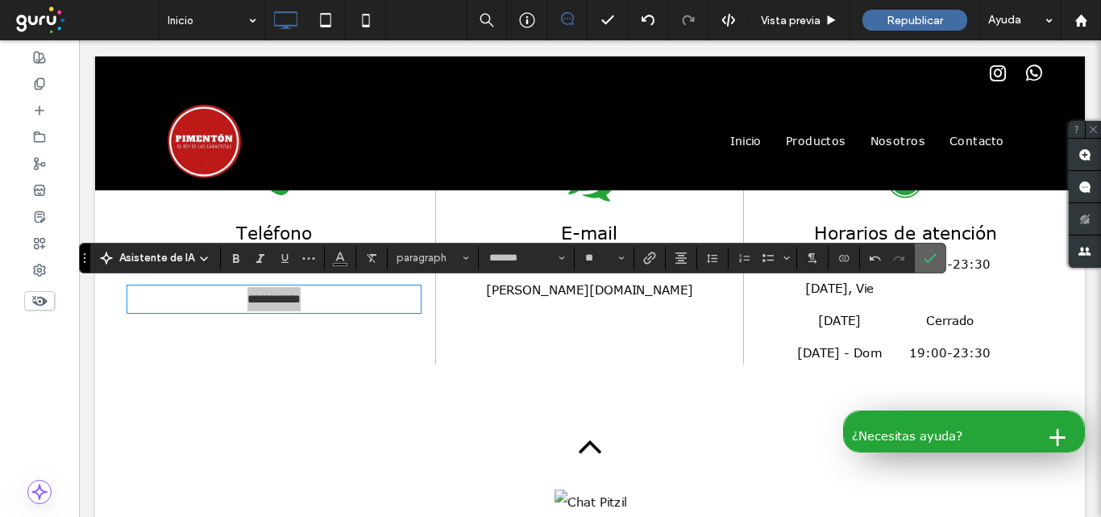
click at [918, 262] on label "Confirmar" at bounding box center [930, 257] width 24 height 29
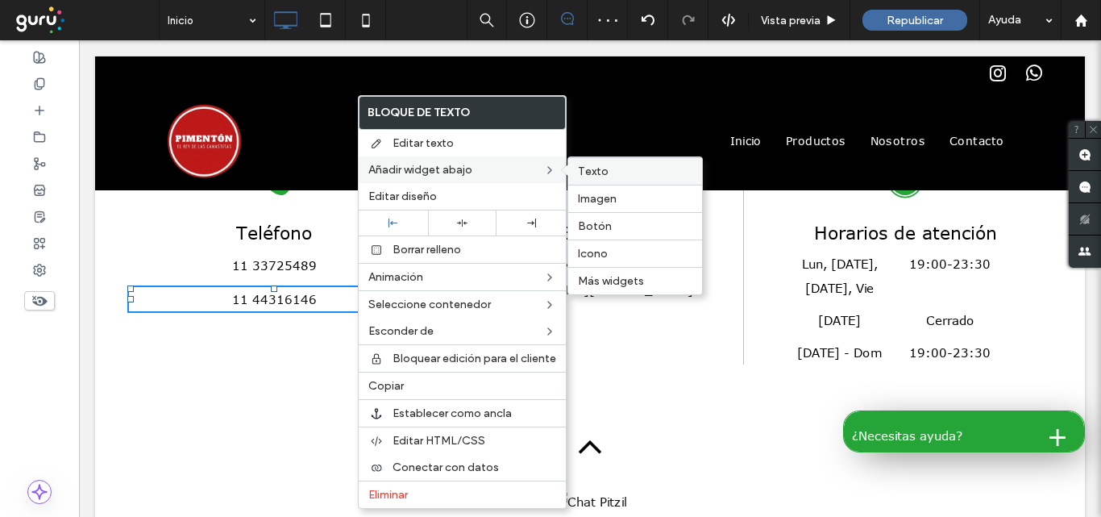
click at [592, 175] on span "Texto" at bounding box center [593, 171] width 31 height 14
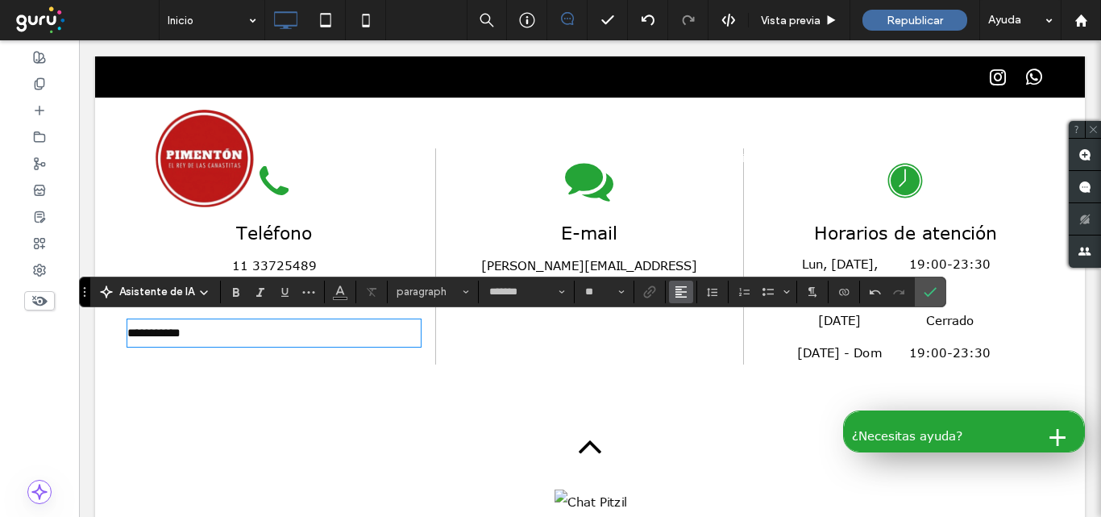
click at [688, 290] on button "Alineación" at bounding box center [681, 291] width 24 height 23
click at [692, 342] on icon "ui.textEditor.alignment.center" at bounding box center [693, 340] width 13 height 13
click at [936, 297] on label "Confirmar" at bounding box center [930, 291] width 24 height 29
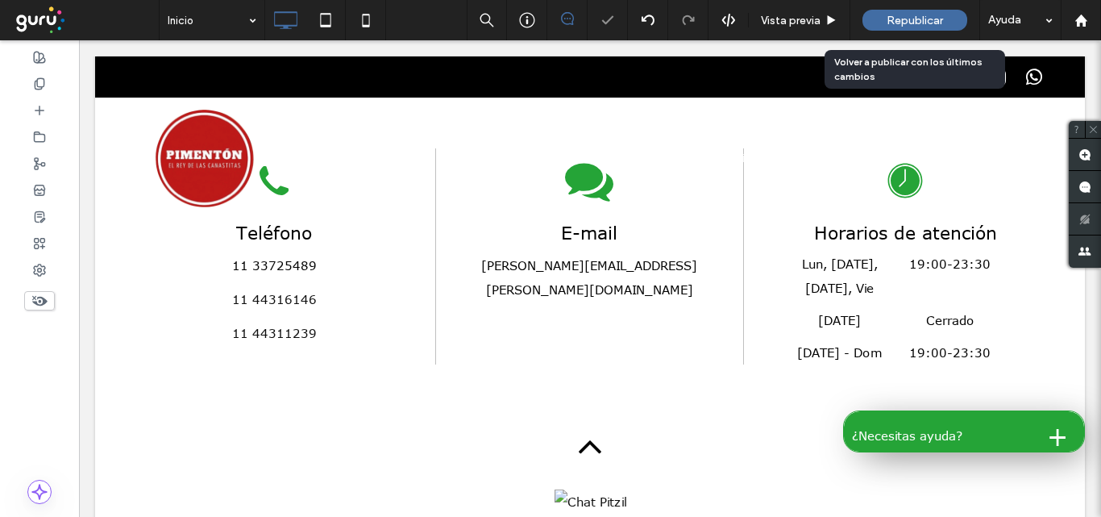
click at [921, 15] on span "Republicar" at bounding box center [914, 21] width 56 height 14
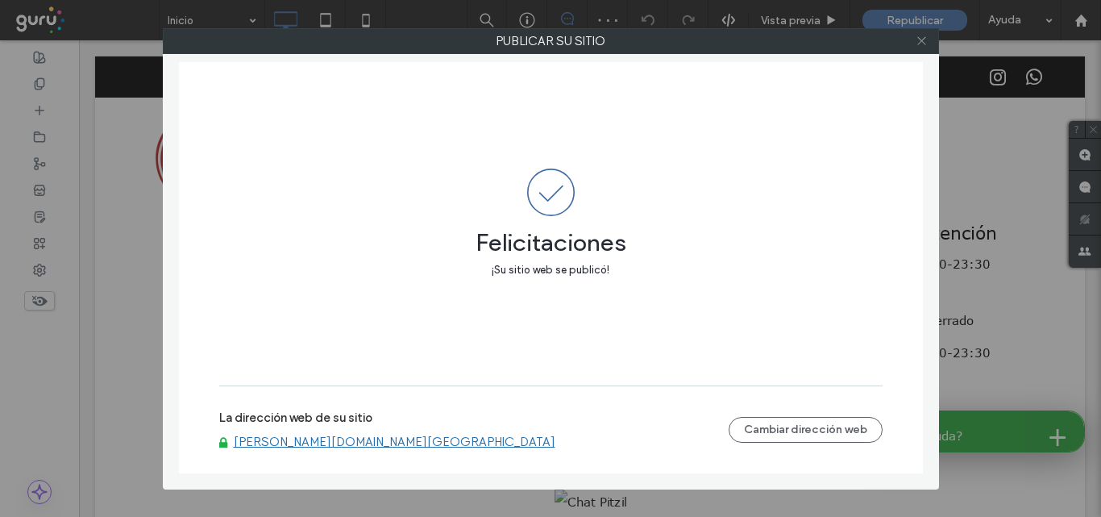
click at [924, 42] on icon at bounding box center [921, 41] width 12 height 12
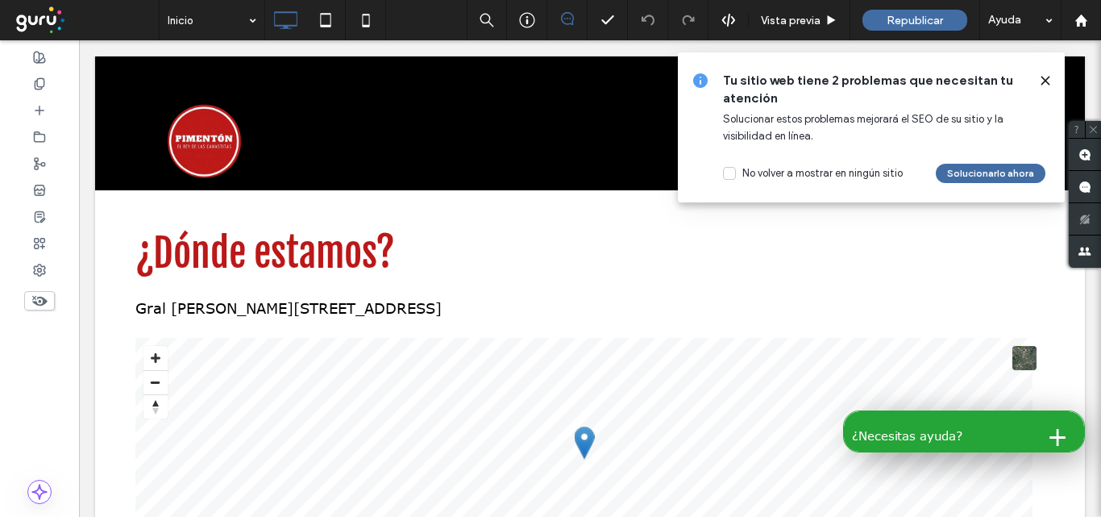
scroll to position [1766, 0]
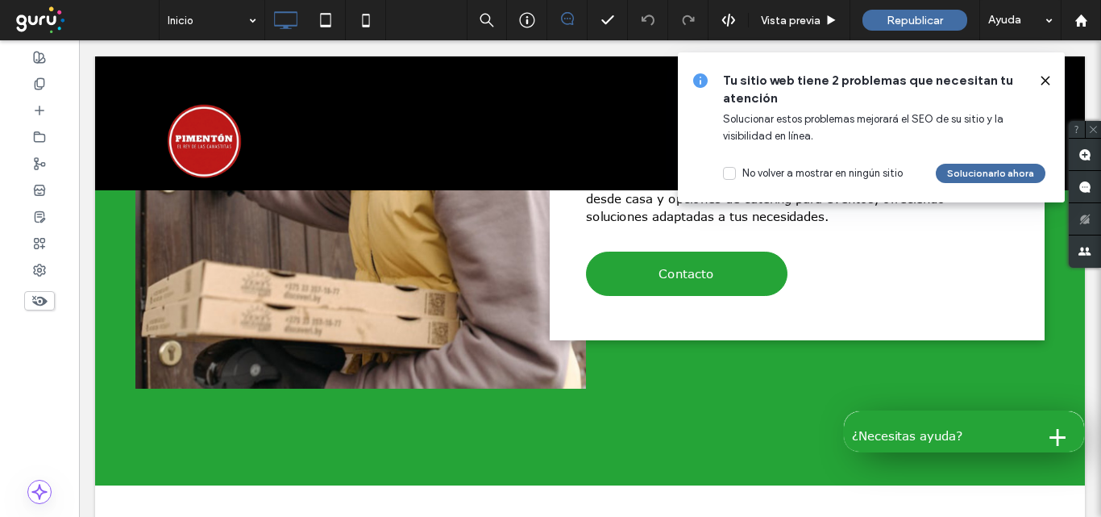
click at [1047, 77] on icon at bounding box center [1045, 80] width 13 height 13
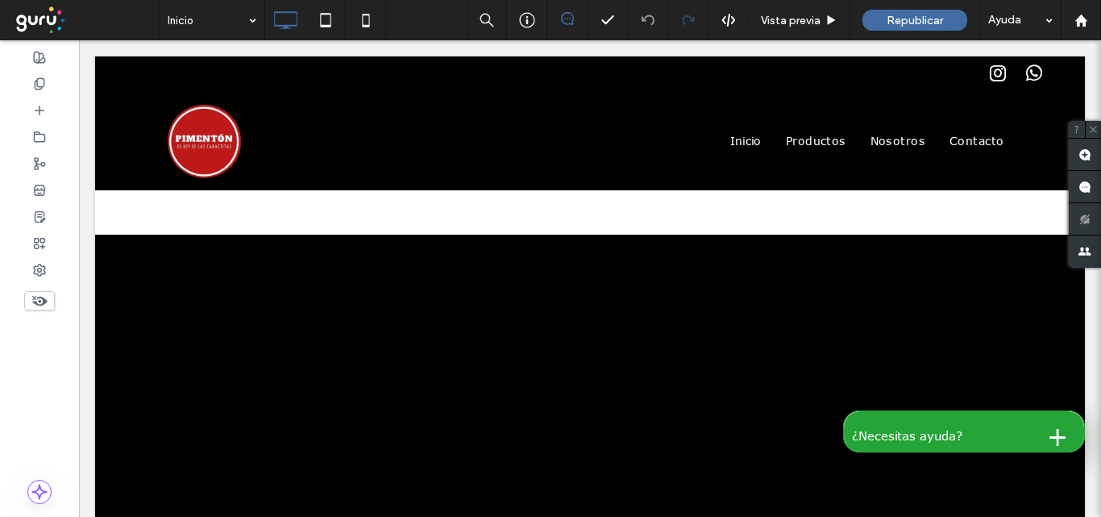
scroll to position [1121, 0]
